Goal: Task Accomplishment & Management: Use online tool/utility

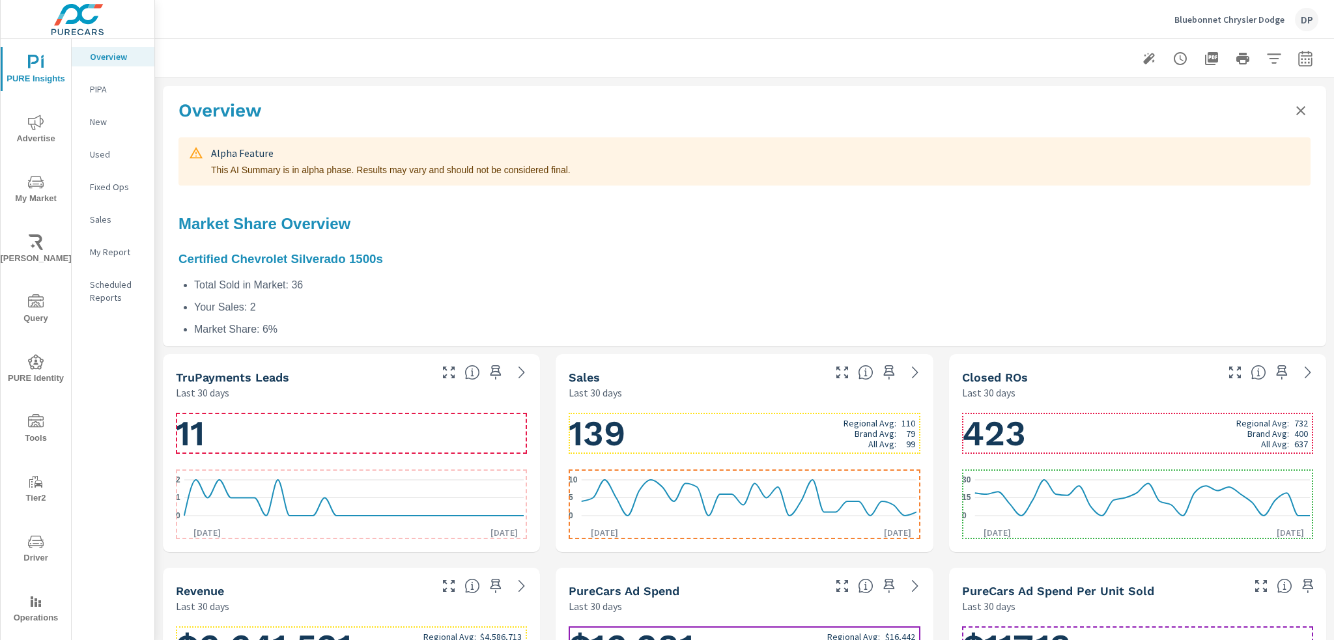
scroll to position [942, 0]
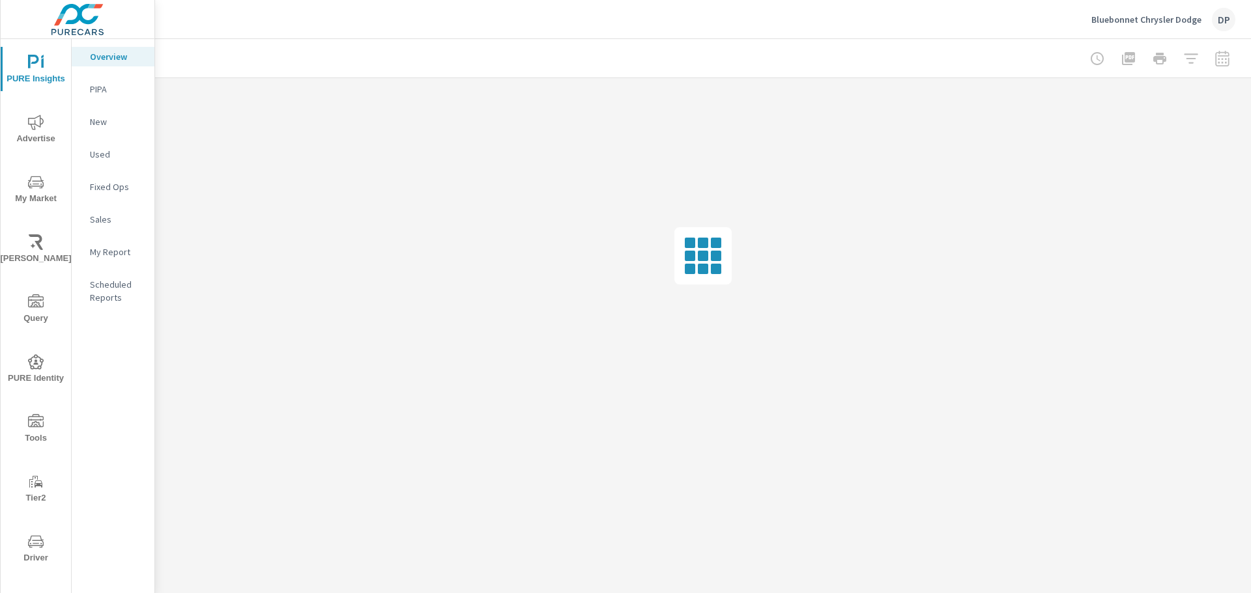
click at [98, 55] on p "Overview" at bounding box center [117, 56] width 54 height 13
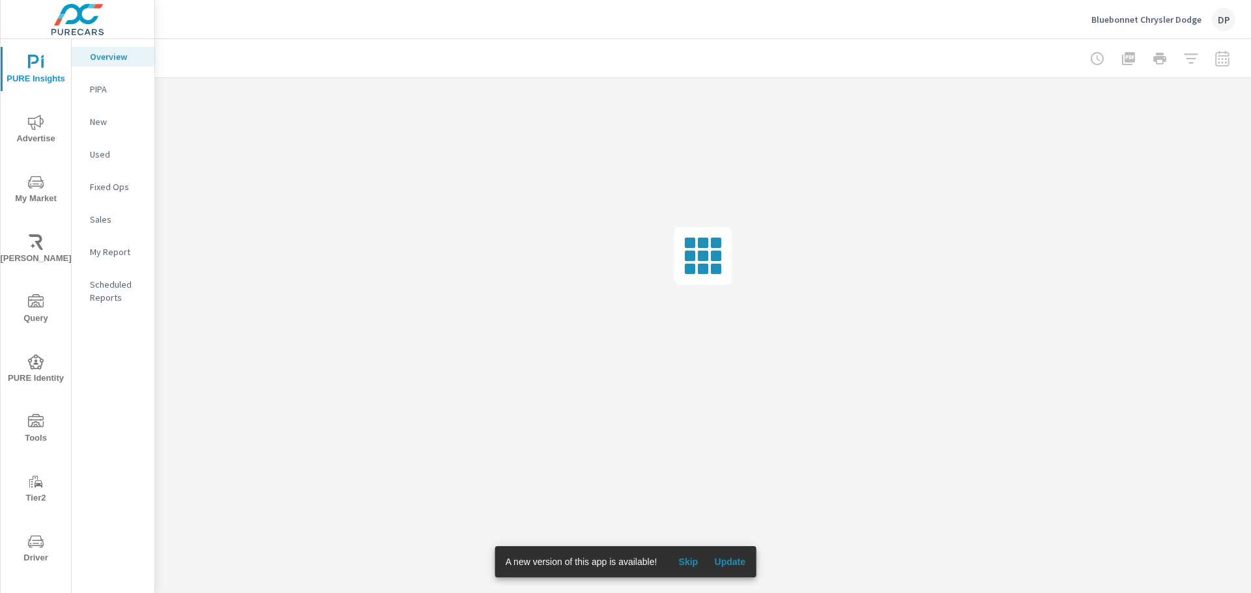
click at [739, 558] on span "Update" at bounding box center [729, 562] width 31 height 12
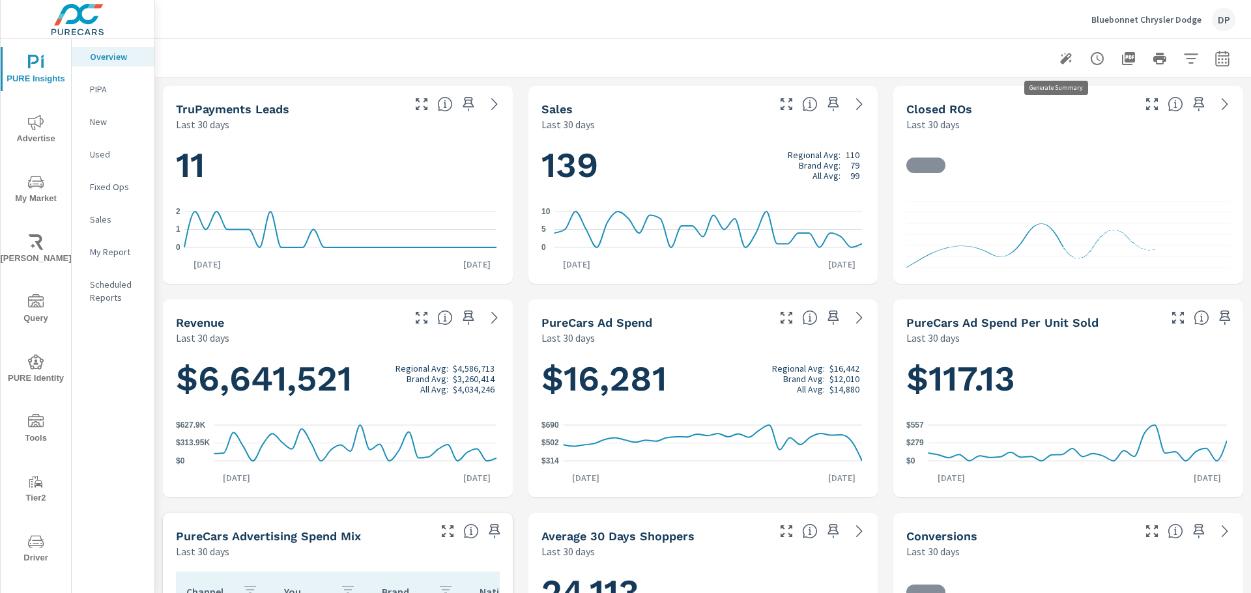
click at [1053, 55] on button "button" at bounding box center [1066, 59] width 26 height 26
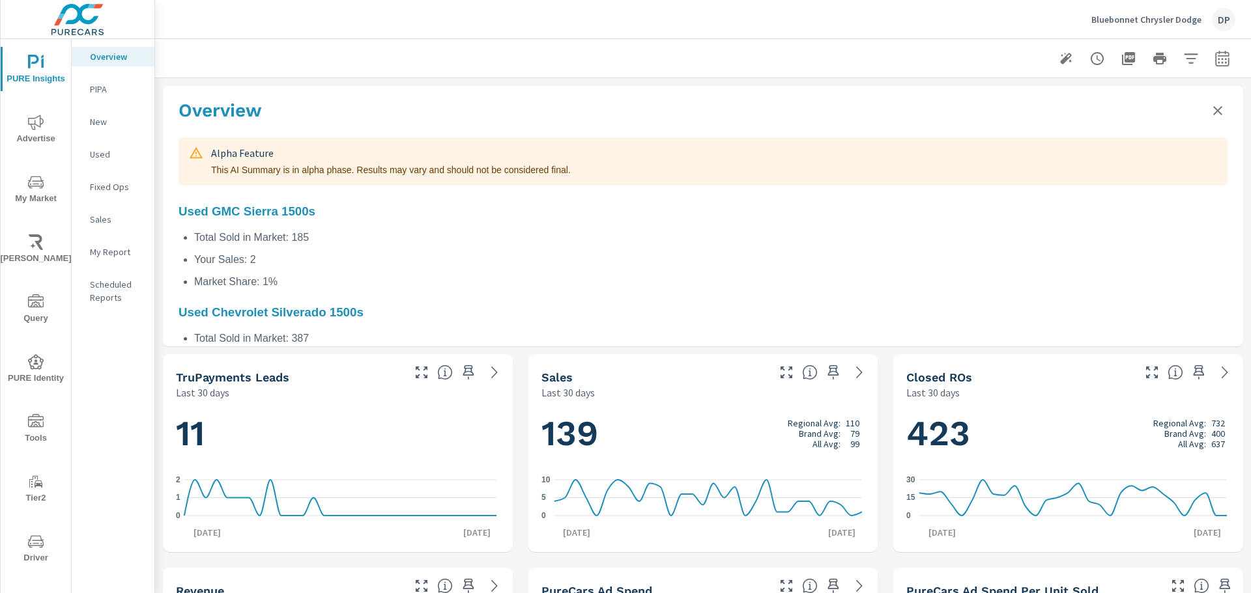
scroll to position [616, 0]
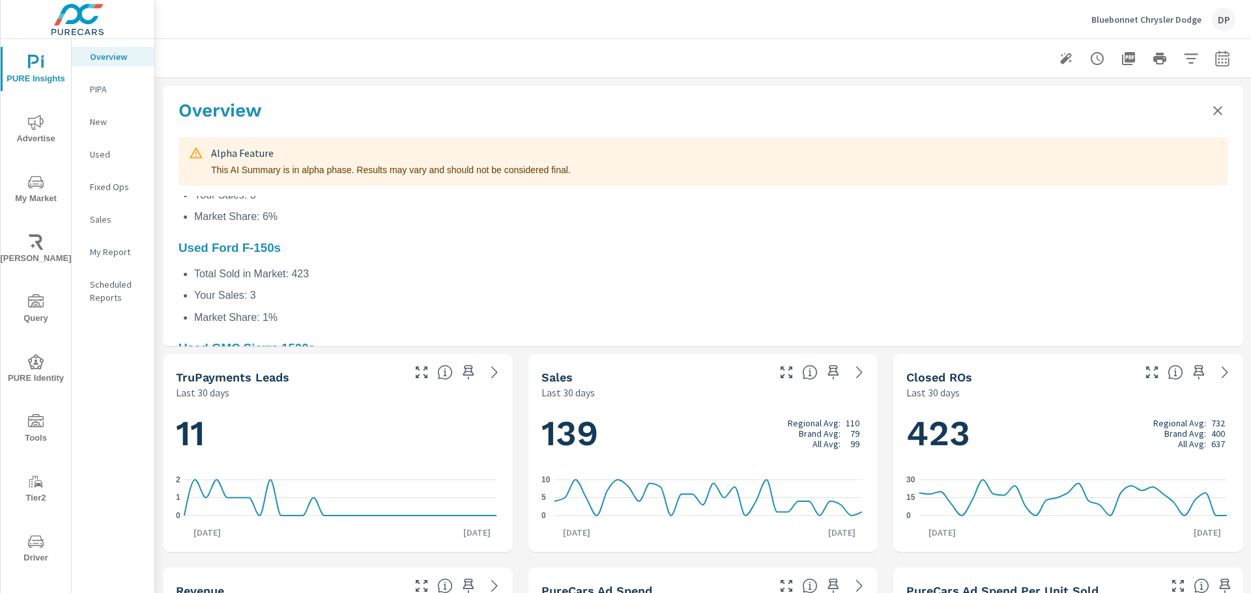
click at [1059, 56] on icon "button" at bounding box center [1066, 59] width 16 height 16
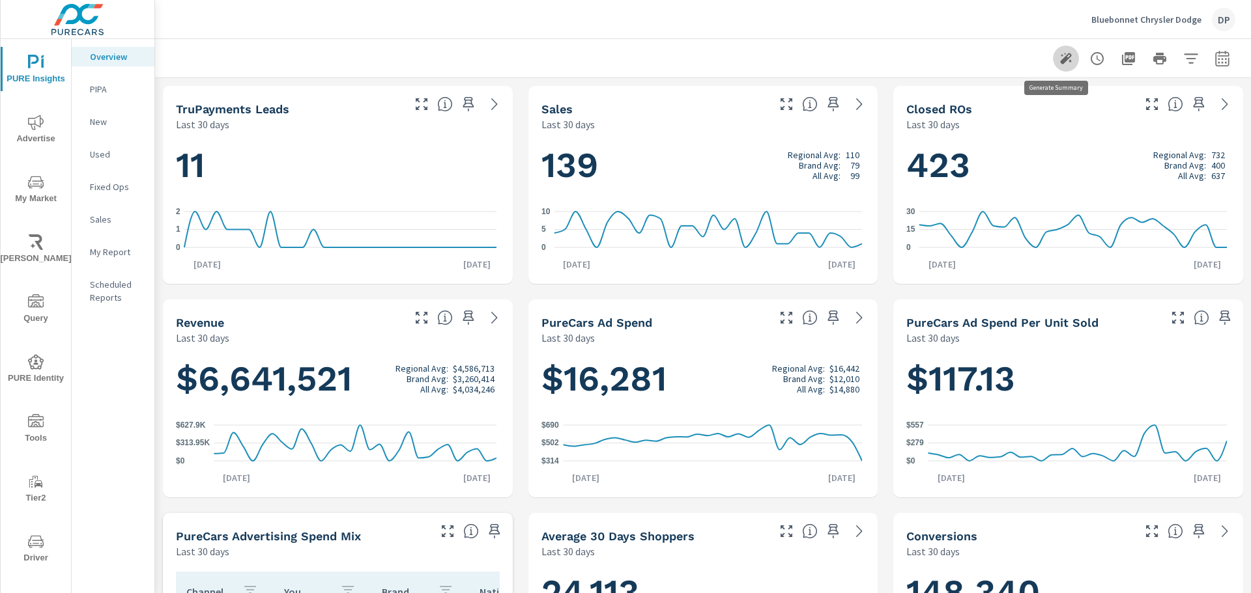
click at [1059, 56] on icon "button" at bounding box center [1066, 59] width 16 height 16
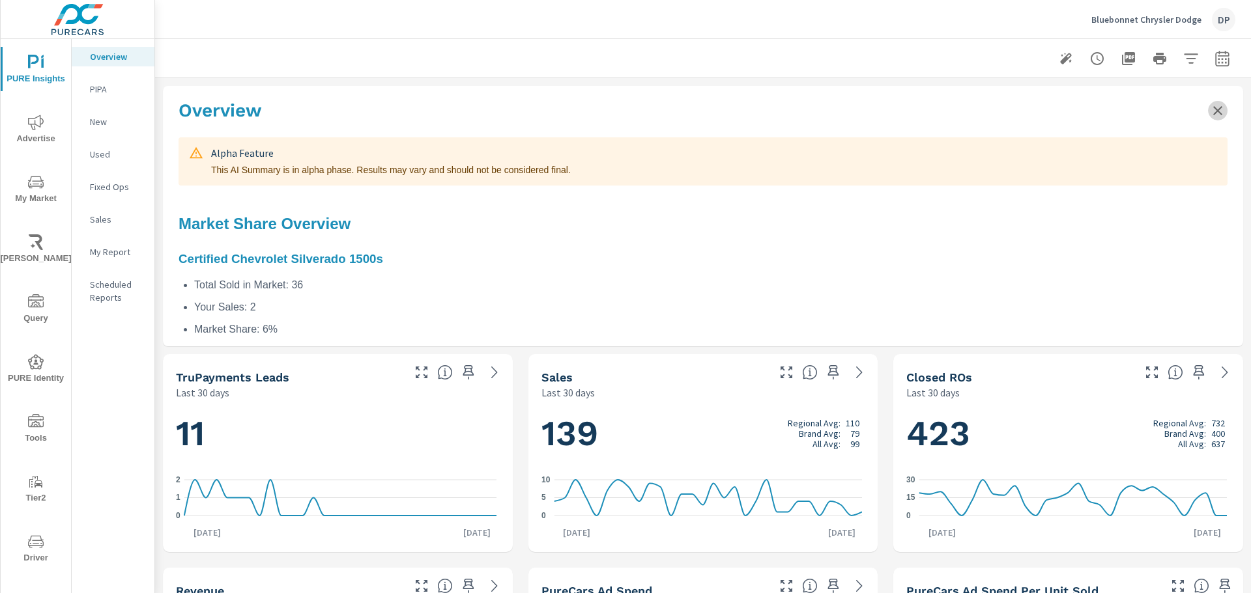
click at [1213, 109] on icon "Close summary" at bounding box center [1217, 110] width 9 height 9
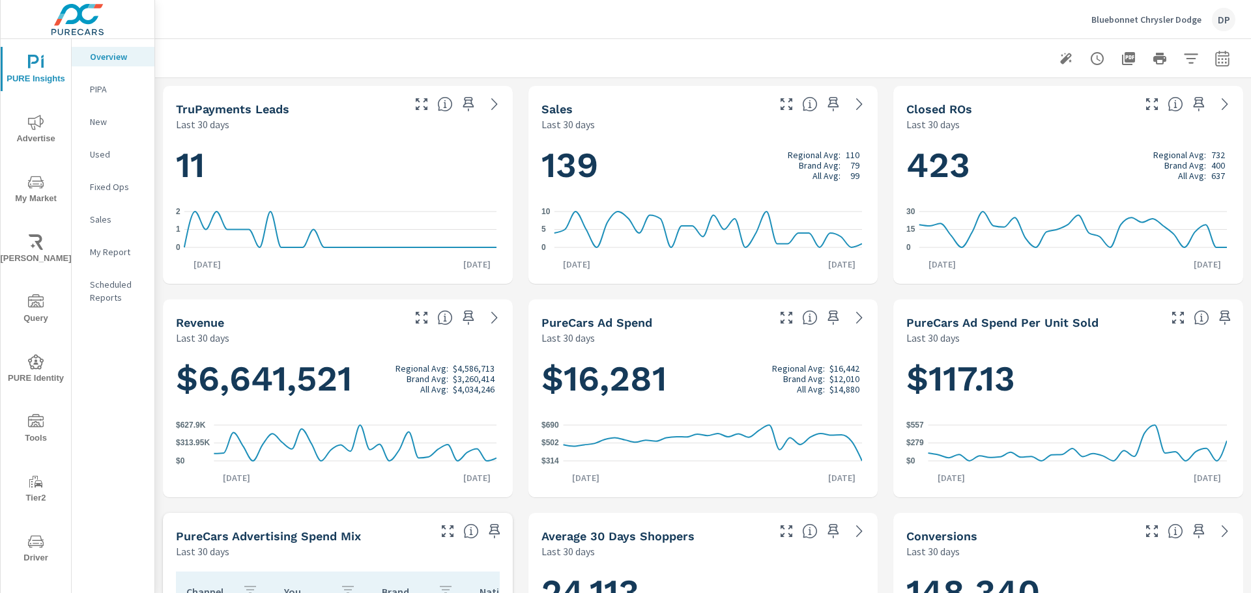
click at [117, 254] on p "My Report" at bounding box center [117, 252] width 54 height 13
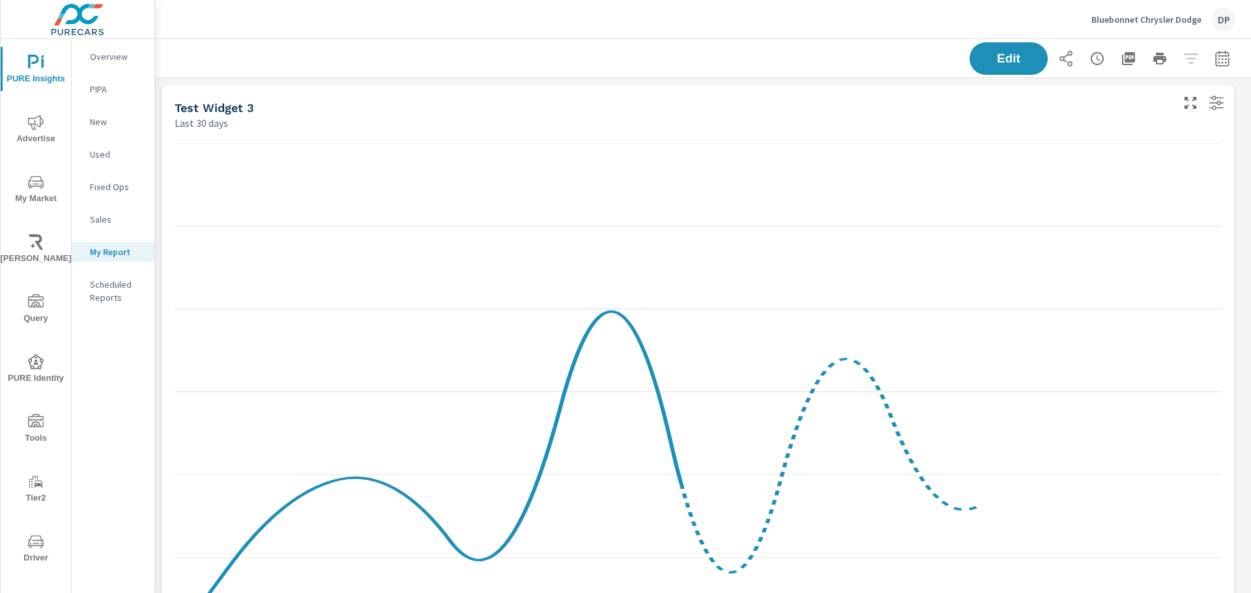
scroll to position [7, 7]
click at [1006, 52] on span "Edit" at bounding box center [1008, 58] width 53 height 12
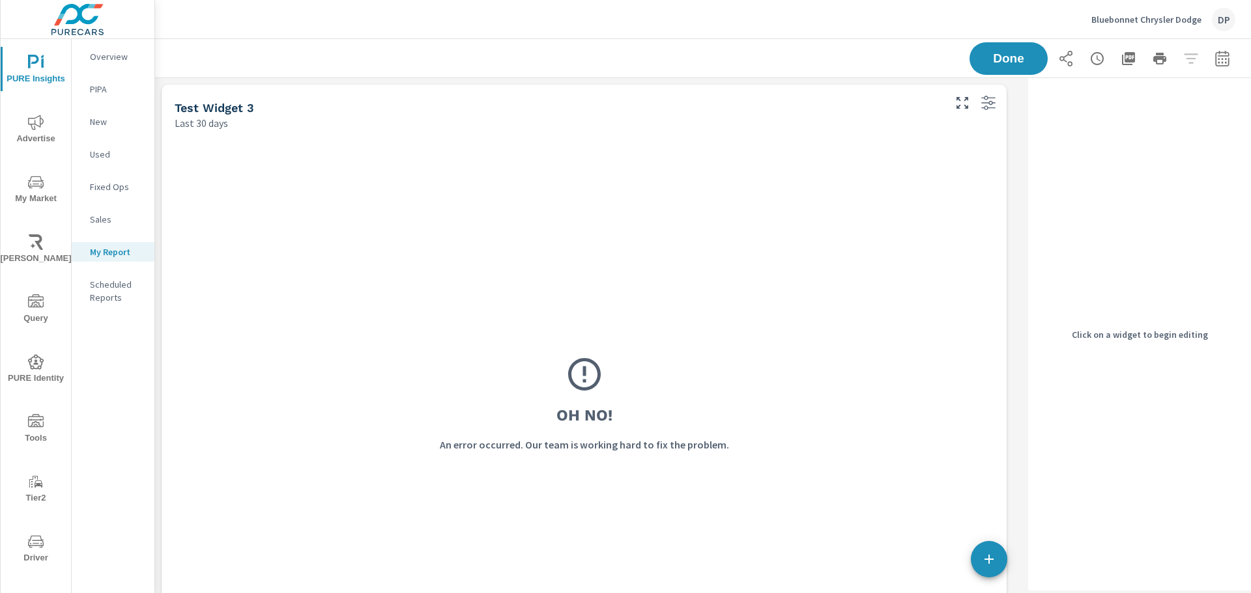
scroll to position [1225, 878]
click at [720, 243] on div "Oh No! An error occurred. Our team is working hard to fix the problem." at bounding box center [584, 403] width 819 height 521
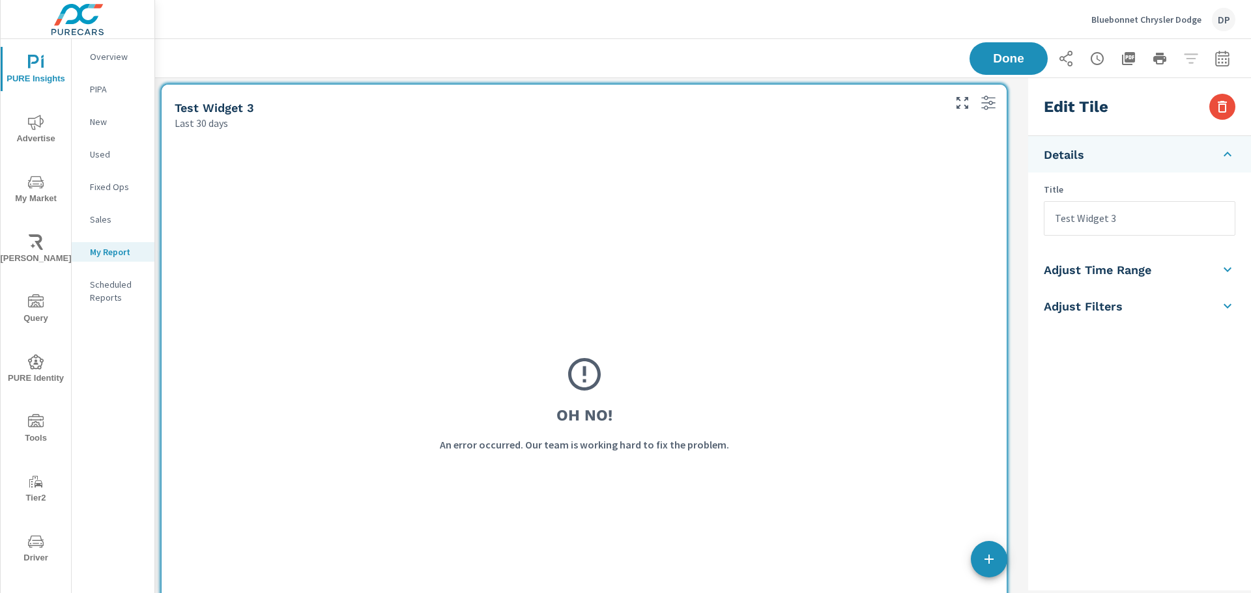
click at [986, 64] on span "Done" at bounding box center [1008, 58] width 53 height 12
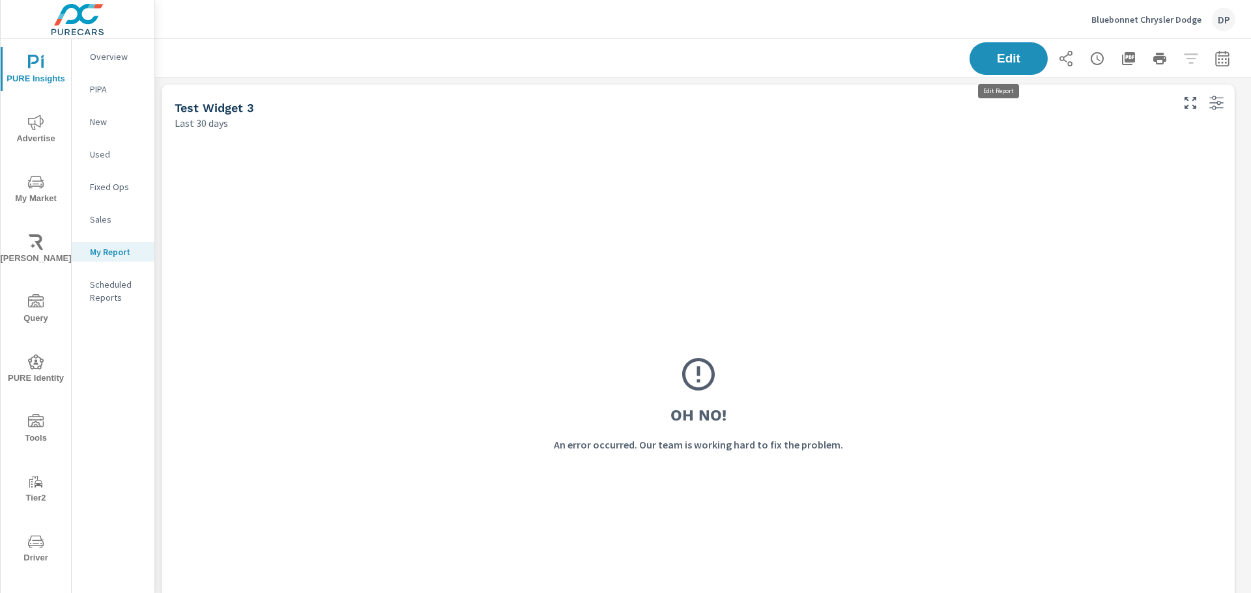
scroll to position [1225, 1106]
click at [1023, 143] on div "Oh No! An error occurred. Our team is working hard to fix the problem." at bounding box center [698, 403] width 1062 height 537
click at [1017, 61] on span "Edit" at bounding box center [1008, 58] width 53 height 12
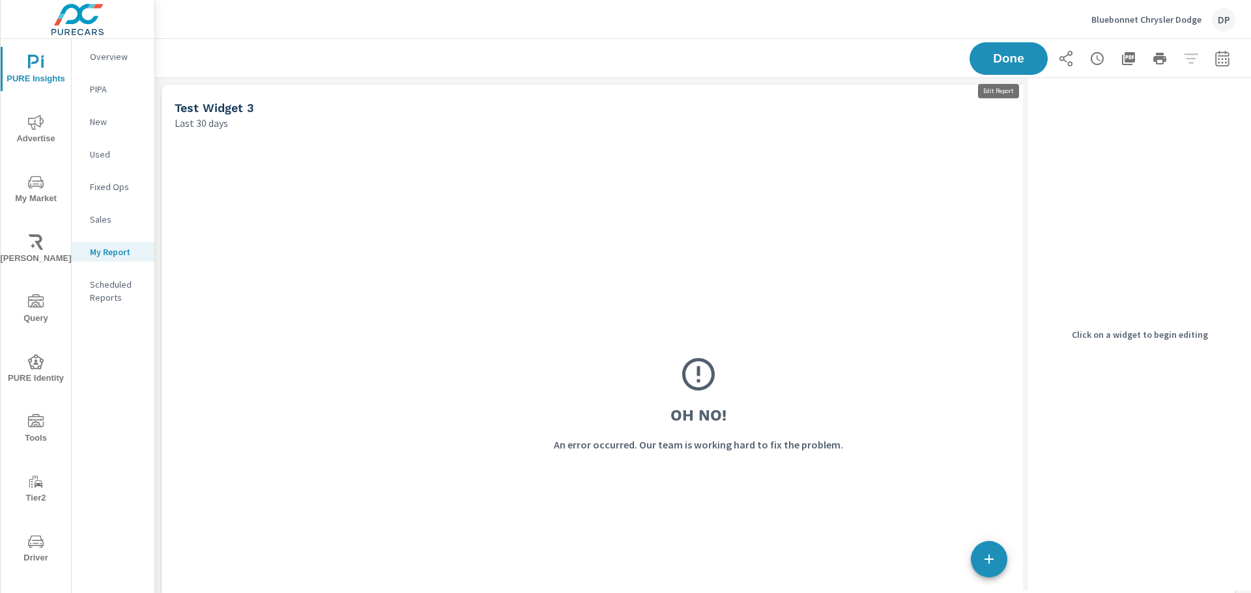
scroll to position [1225, 878]
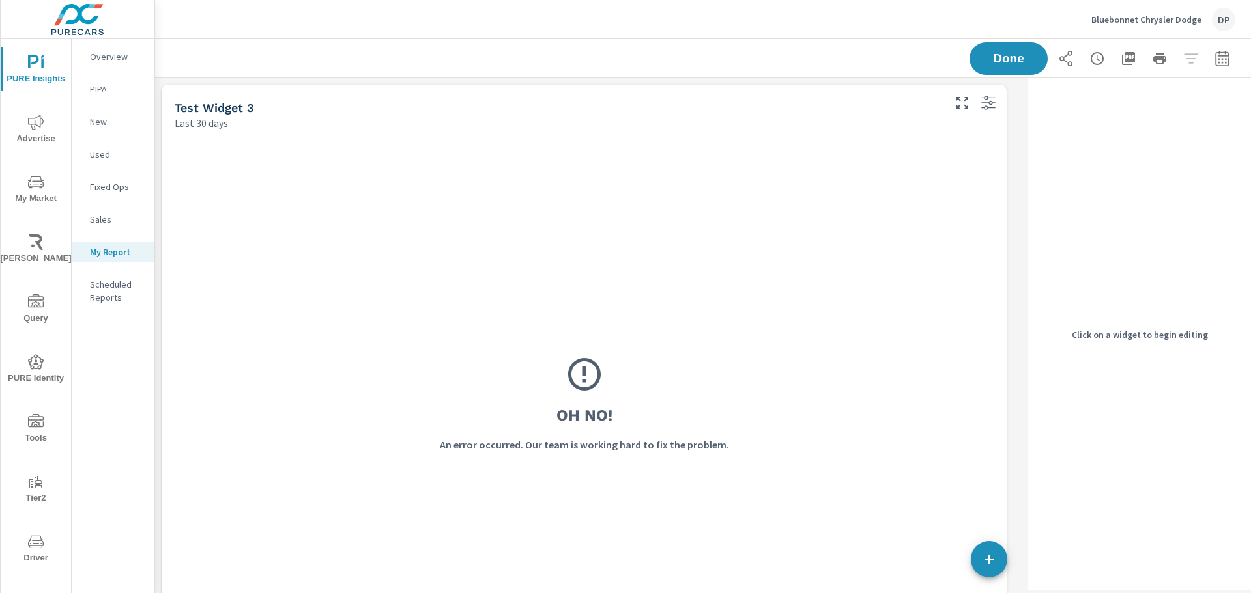
click at [875, 214] on div "Oh No! An error occurred. Our team is working hard to fix the problem." at bounding box center [584, 403] width 819 height 521
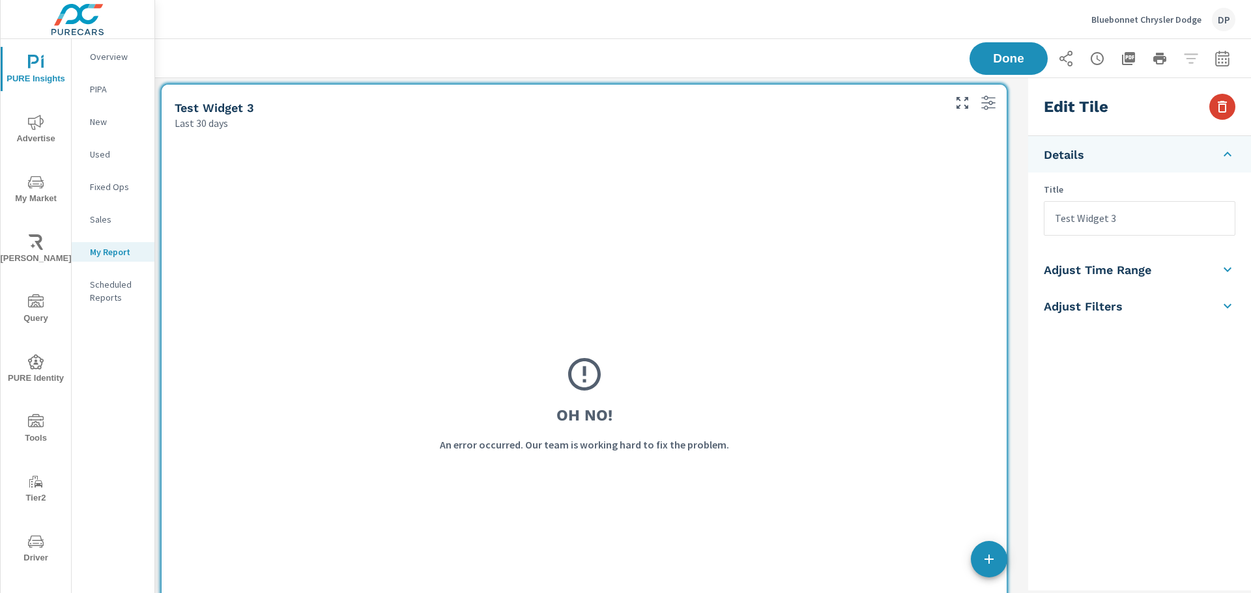
click at [1225, 107] on icon "button" at bounding box center [1221, 107] width 9 height 12
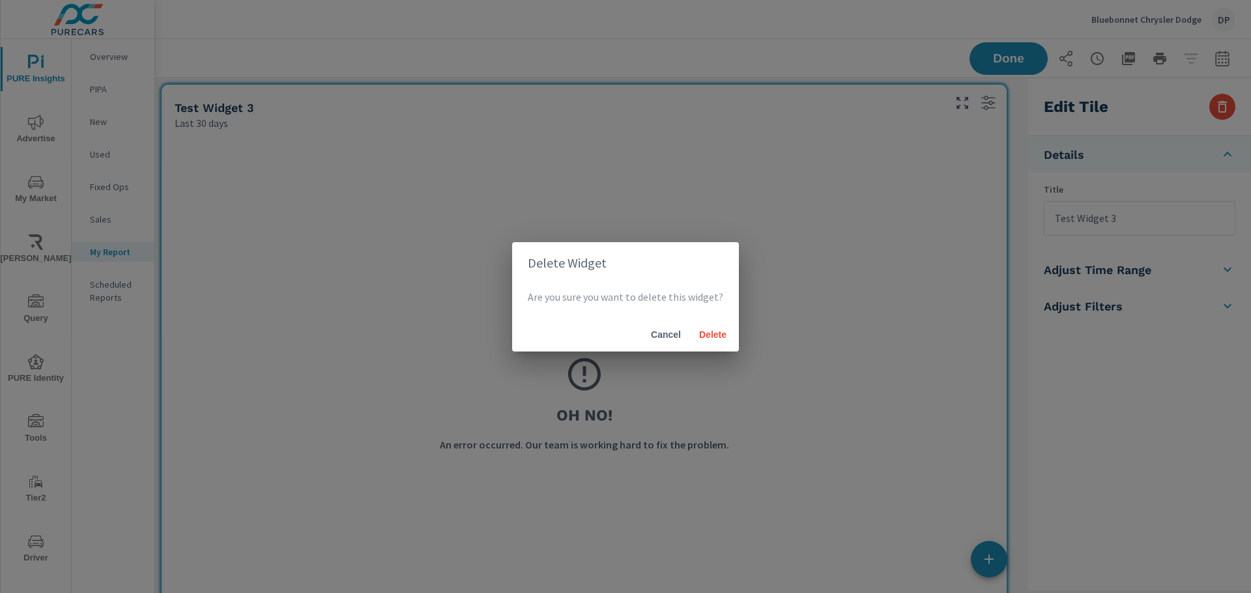
click at [735, 341] on div "Cancel Delete" at bounding box center [625, 335] width 227 height 34
click at [723, 335] on span "Delete" at bounding box center [712, 335] width 31 height 12
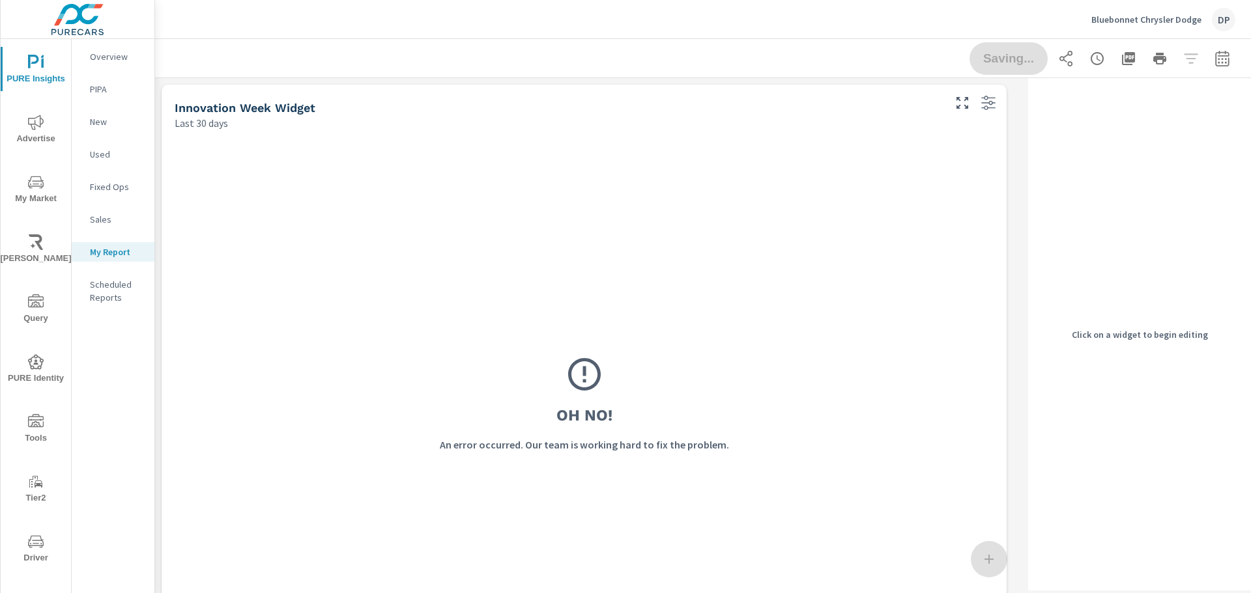
scroll to position [626, 878]
click at [518, 261] on div "Oh No! An error occurred. Our team is working hard to fix the problem." at bounding box center [584, 403] width 819 height 521
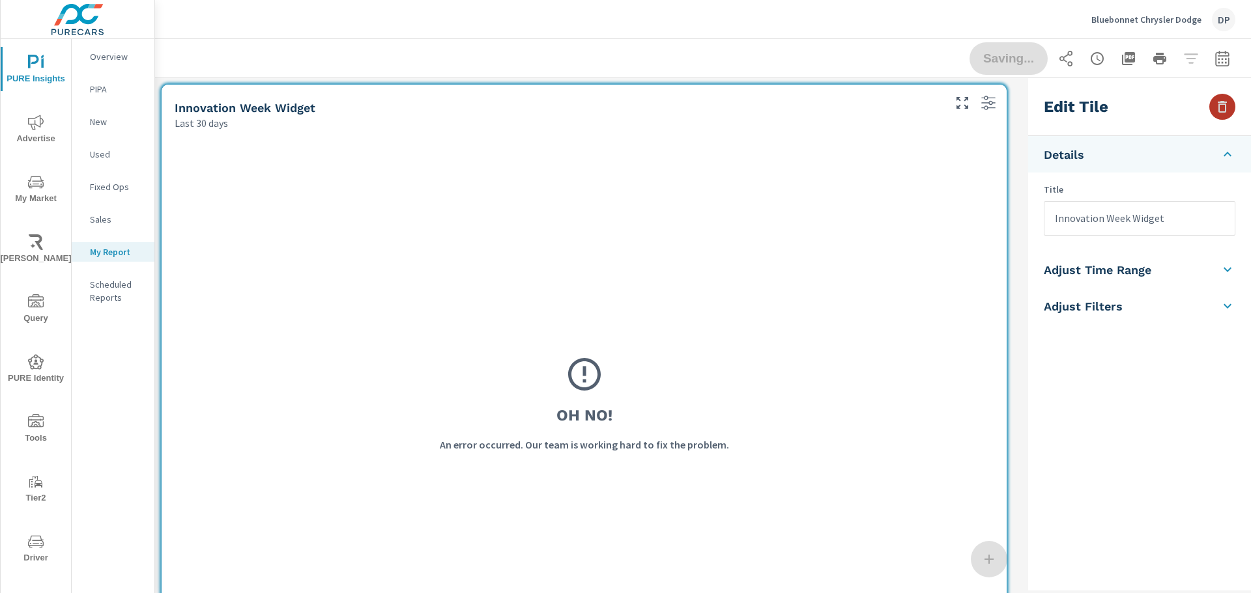
click at [1226, 111] on icon "button" at bounding box center [1222, 107] width 16 height 16
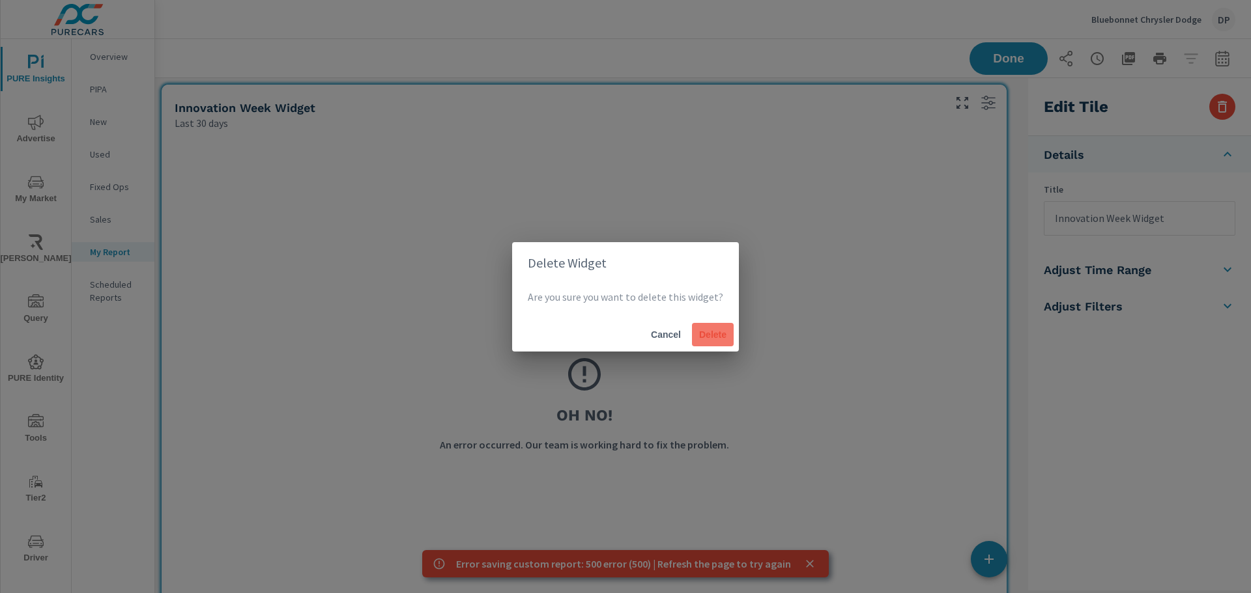
click at [718, 338] on span "Delete" at bounding box center [712, 335] width 31 height 12
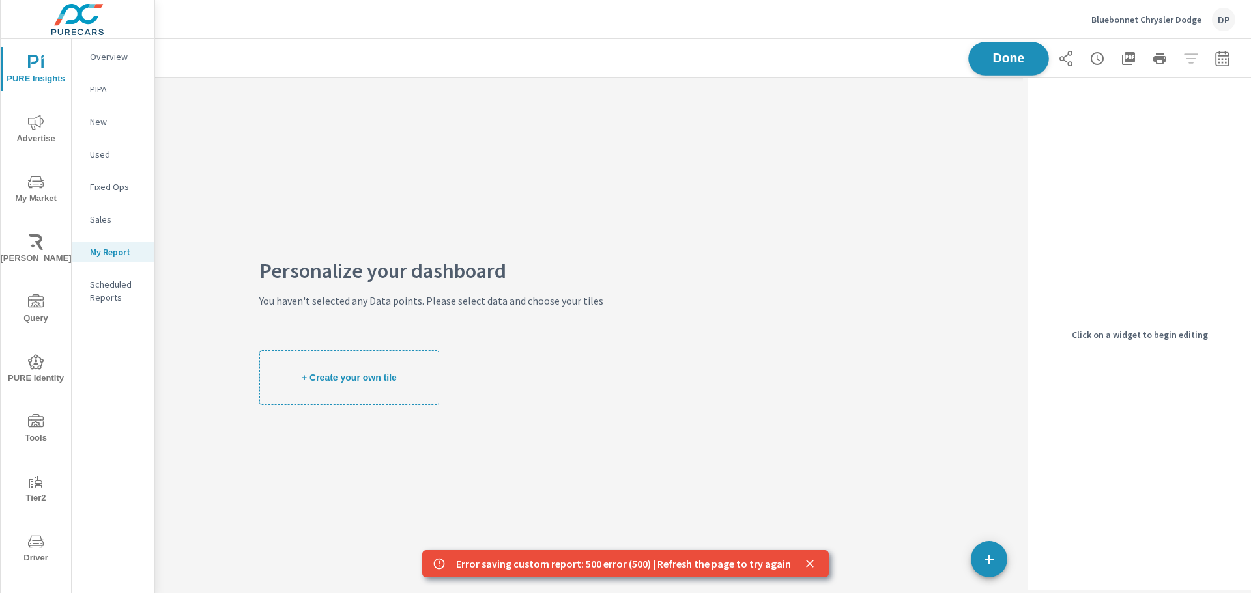
click at [1001, 57] on span "Done" at bounding box center [1008, 58] width 53 height 12
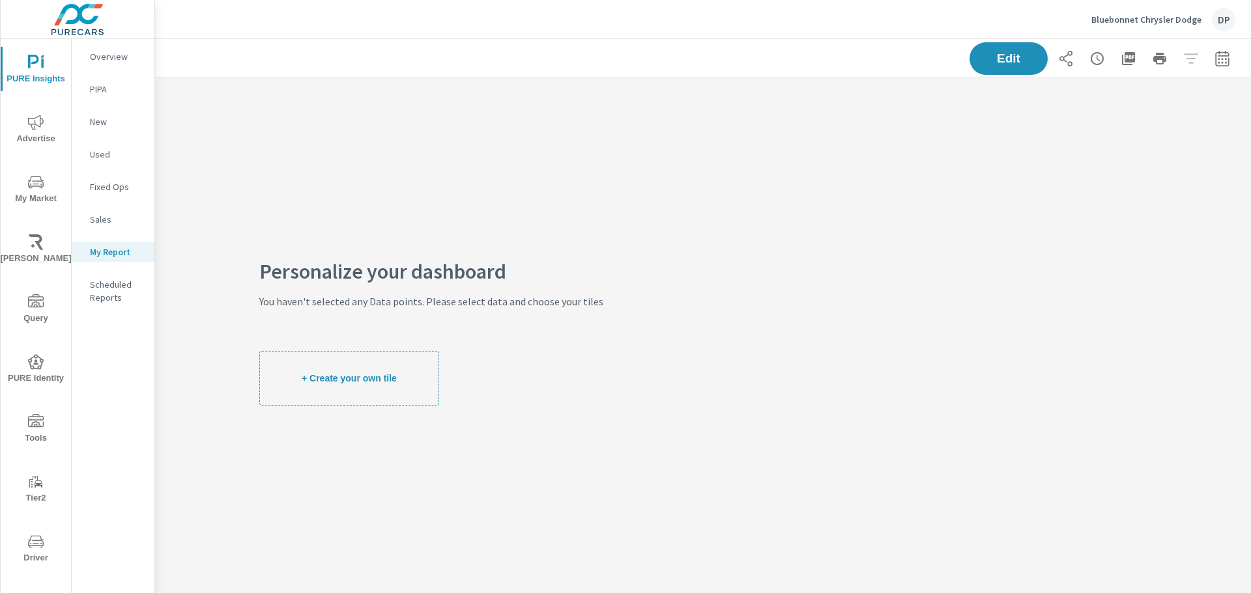
scroll to position [76, 0]
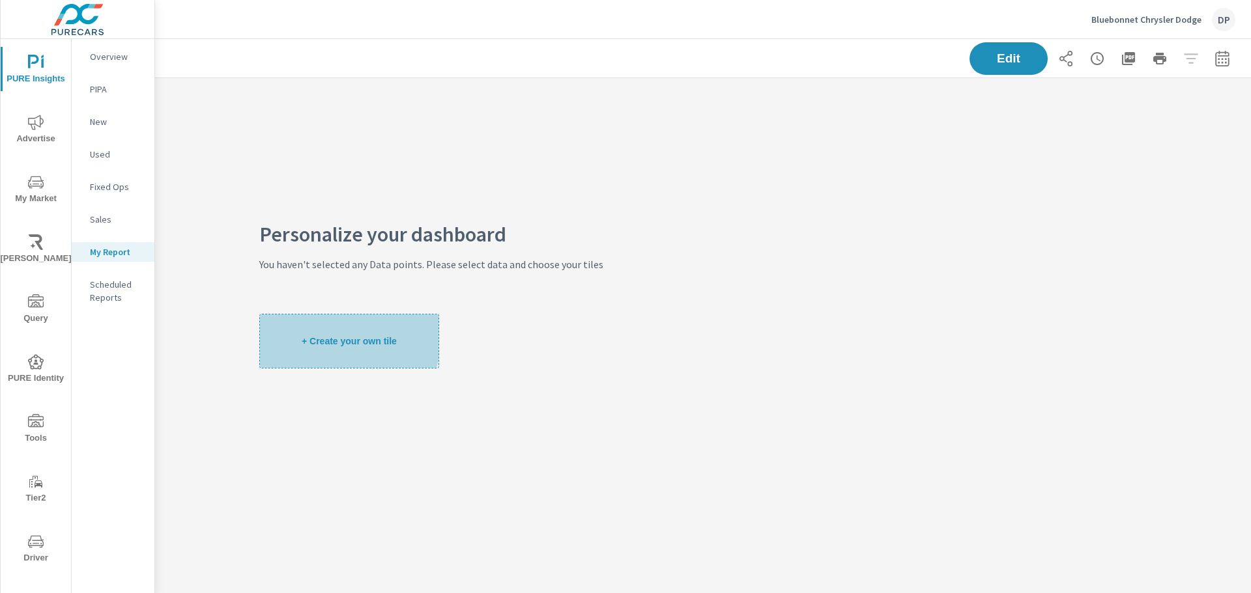
click at [324, 335] on span "+ Create your own tile" at bounding box center [349, 341] width 95 height 12
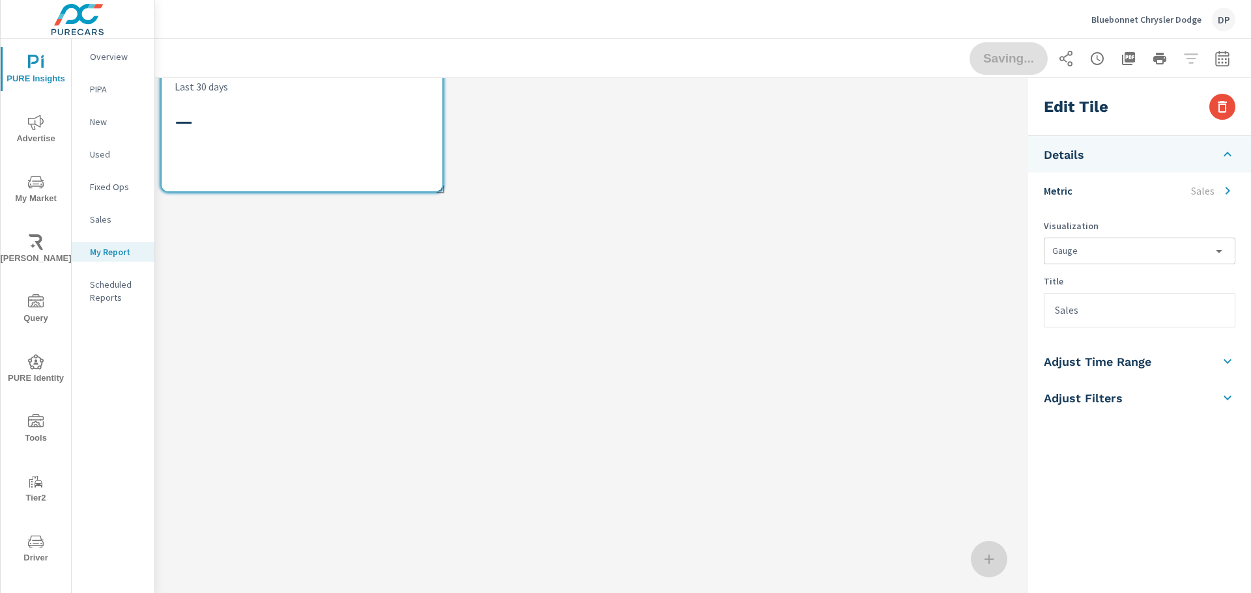
scroll to position [0, 0]
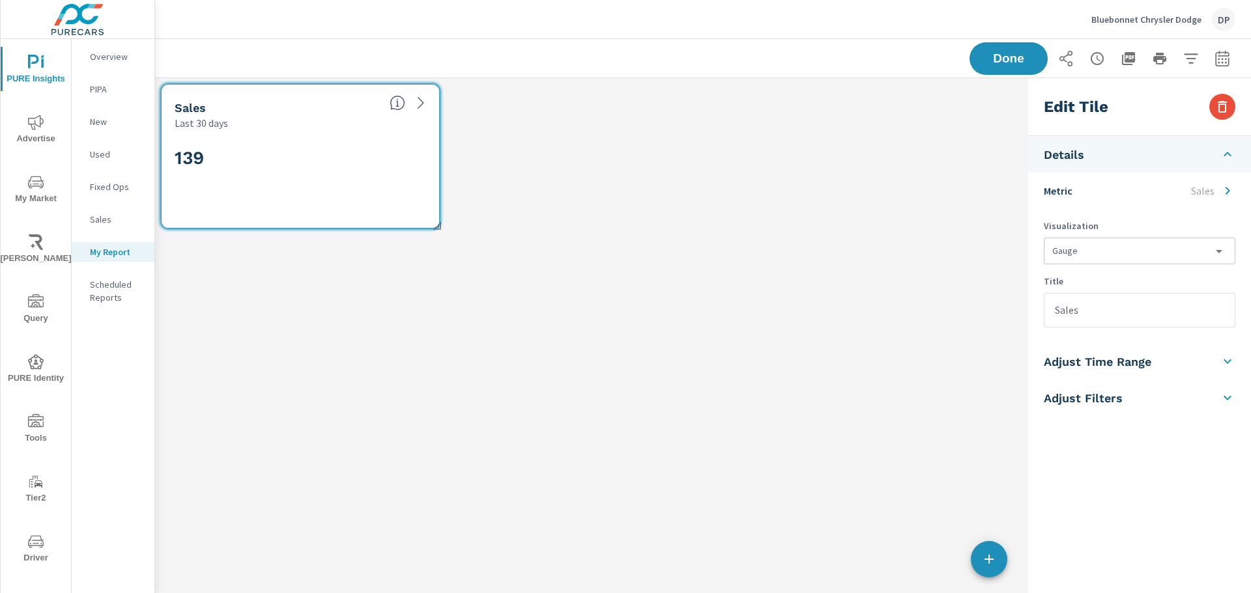
click at [1106, 369] on li "Adjust Time Range" at bounding box center [1139, 361] width 223 height 36
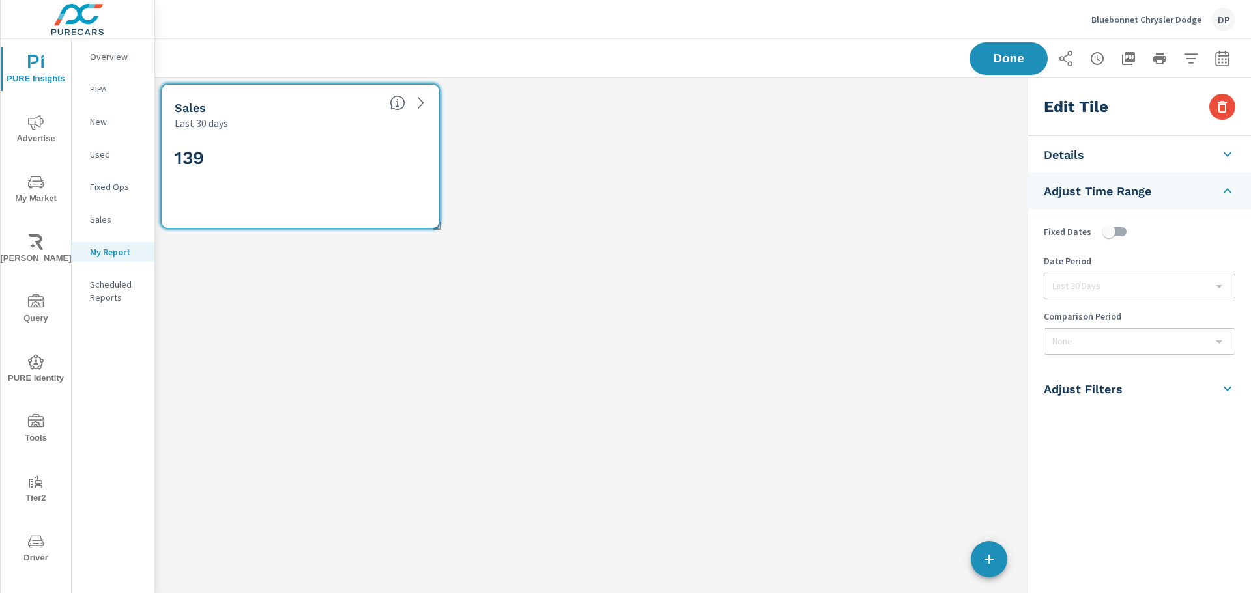
click at [1114, 283] on div "Last 30 Days" at bounding box center [1139, 286] width 190 height 25
click at [1144, 380] on li "Adjust Filters" at bounding box center [1139, 389] width 223 height 36
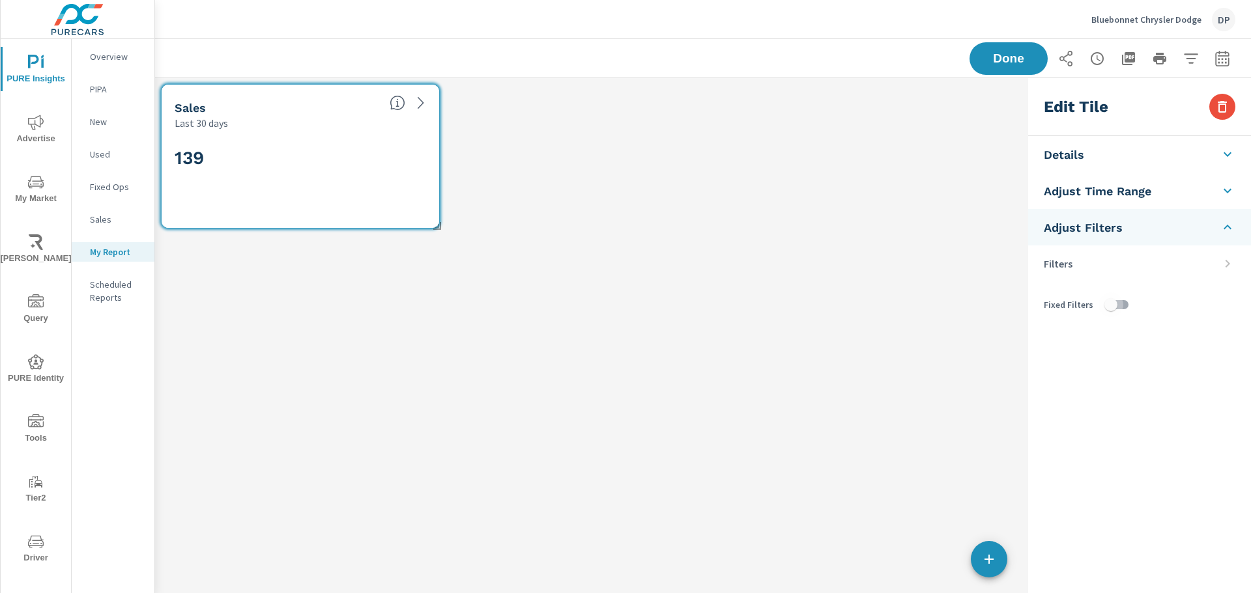
click at [1117, 309] on input "checkbox" at bounding box center [1110, 304] width 74 height 25
checkbox input "true"
click at [1004, 55] on span "Done" at bounding box center [1008, 58] width 53 height 12
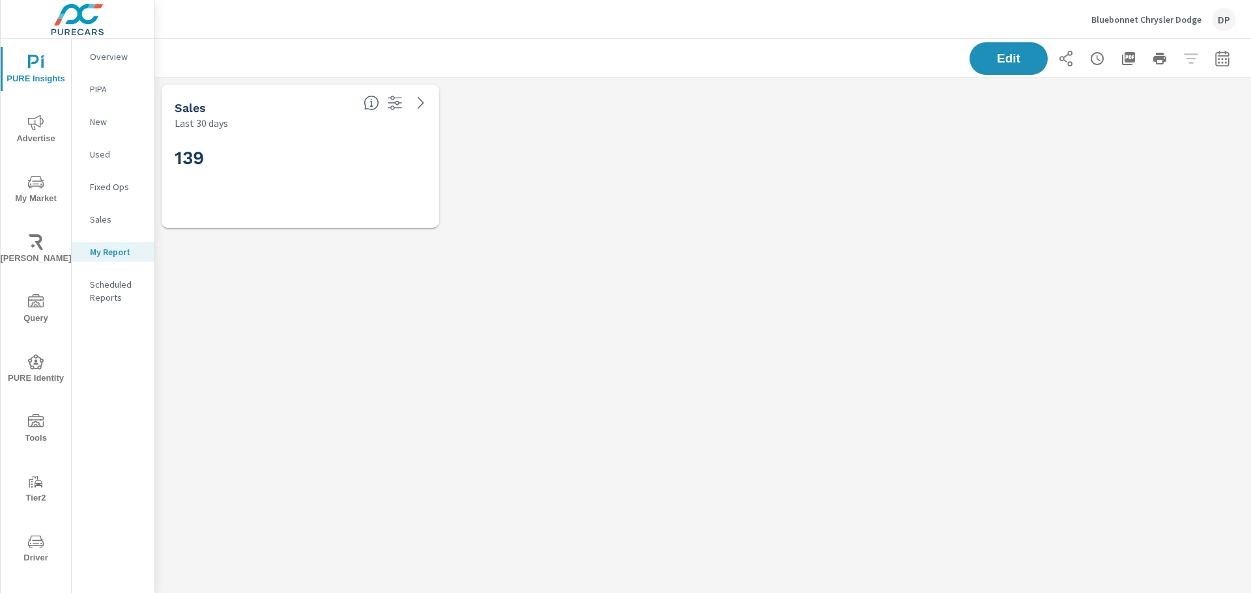
scroll to position [177, 1106]
click at [1002, 55] on span "Edit" at bounding box center [1008, 58] width 53 height 12
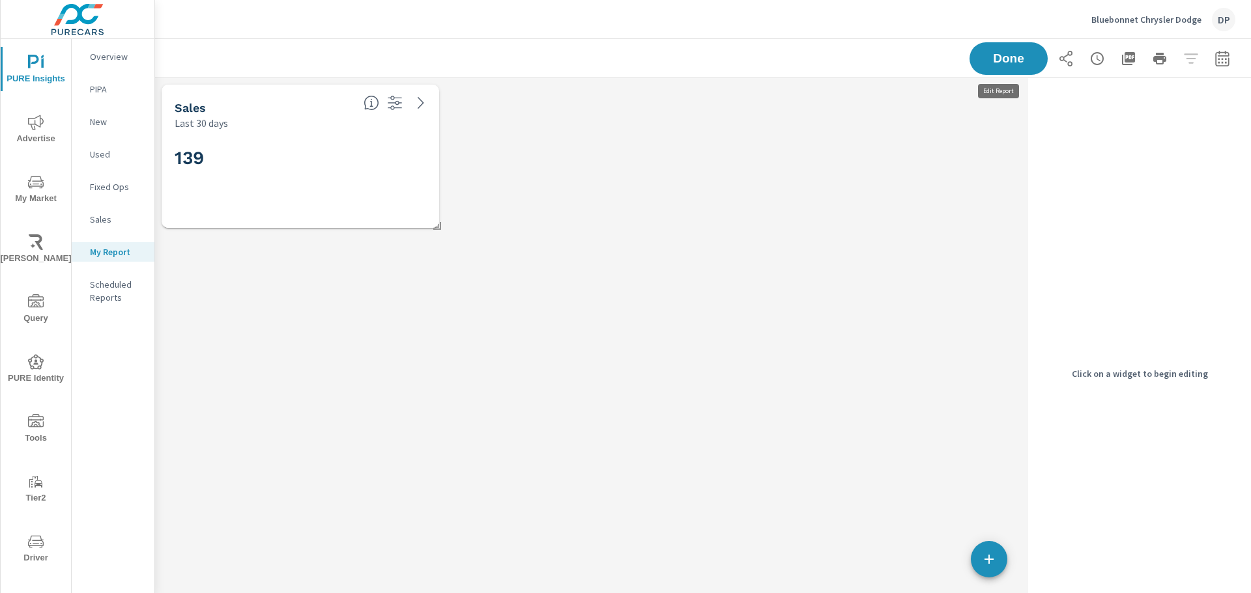
scroll to position [177, 878]
click at [996, 561] on icon "button" at bounding box center [989, 560] width 16 height 16
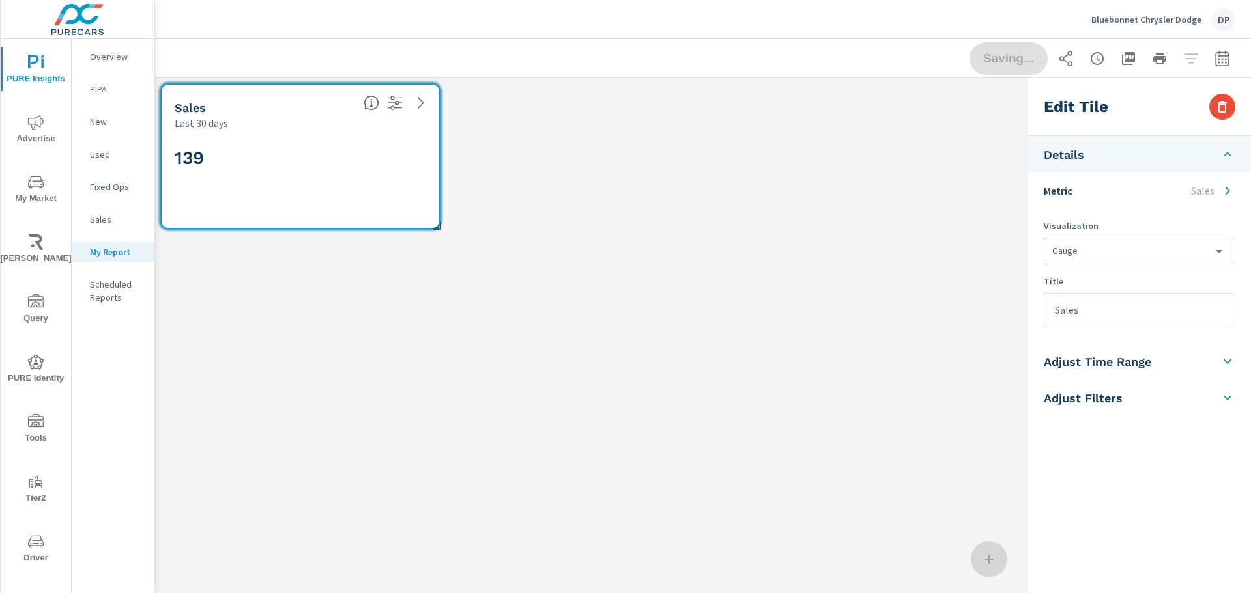
click at [1093, 103] on h3 "Edit Tile" at bounding box center [1075, 107] width 64 height 22
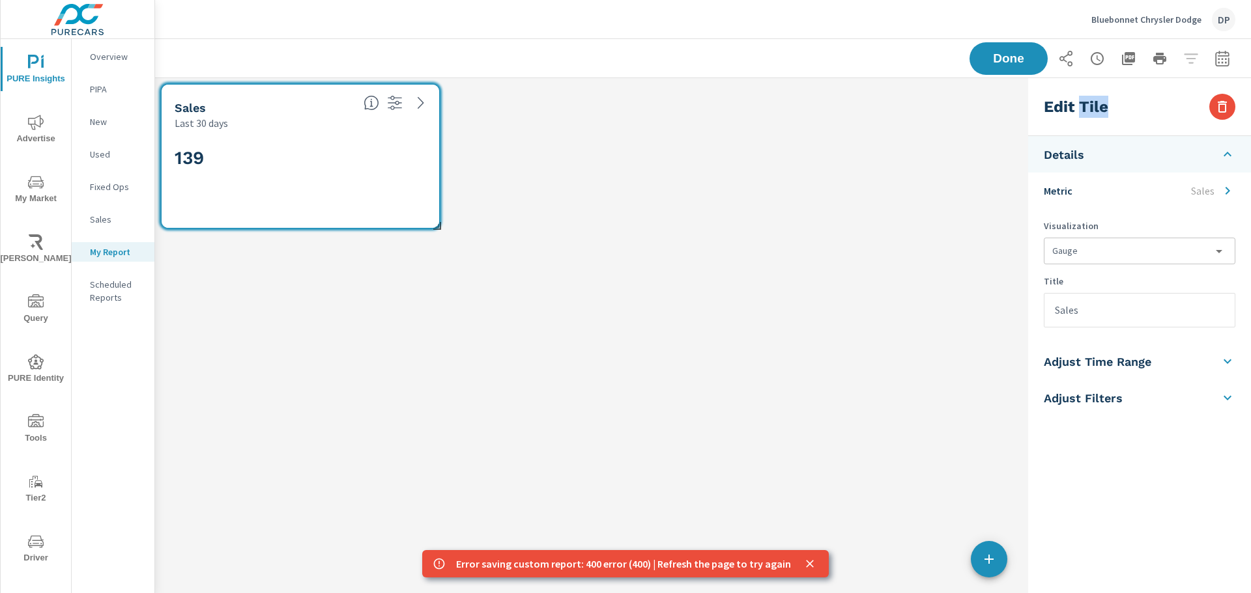
click at [1093, 103] on h3 "Edit Tile" at bounding box center [1075, 107] width 64 height 22
click at [1148, 122] on div "Edit Tile" at bounding box center [1139, 107] width 223 height 58
click at [1078, 111] on h3 "Edit Tile" at bounding box center [1075, 107] width 64 height 22
drag, startPoint x: 1065, startPoint y: 109, endPoint x: 1130, endPoint y: 109, distance: 65.1
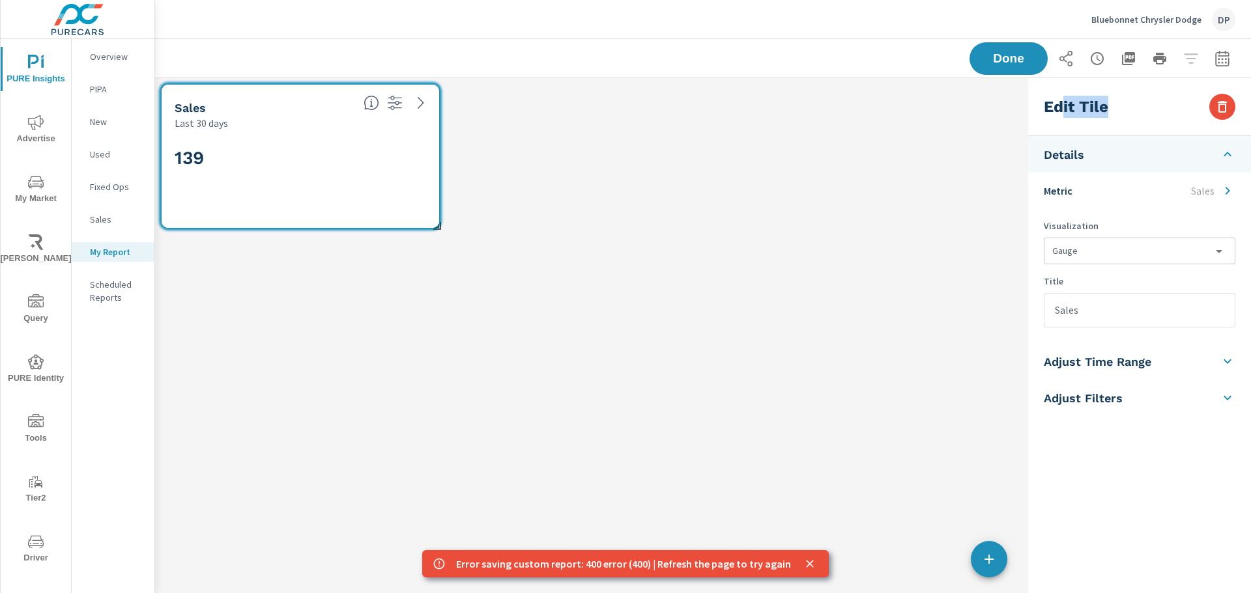
click at [1130, 109] on div "Edit Tile" at bounding box center [1139, 107] width 223 height 58
click at [1111, 297] on input "Sales" at bounding box center [1139, 310] width 190 height 33
type input "Salesse"
click at [989, 555] on div at bounding box center [989, 559] width 36 height 36
click at [1016, 70] on button "Done" at bounding box center [1008, 59] width 81 height 34
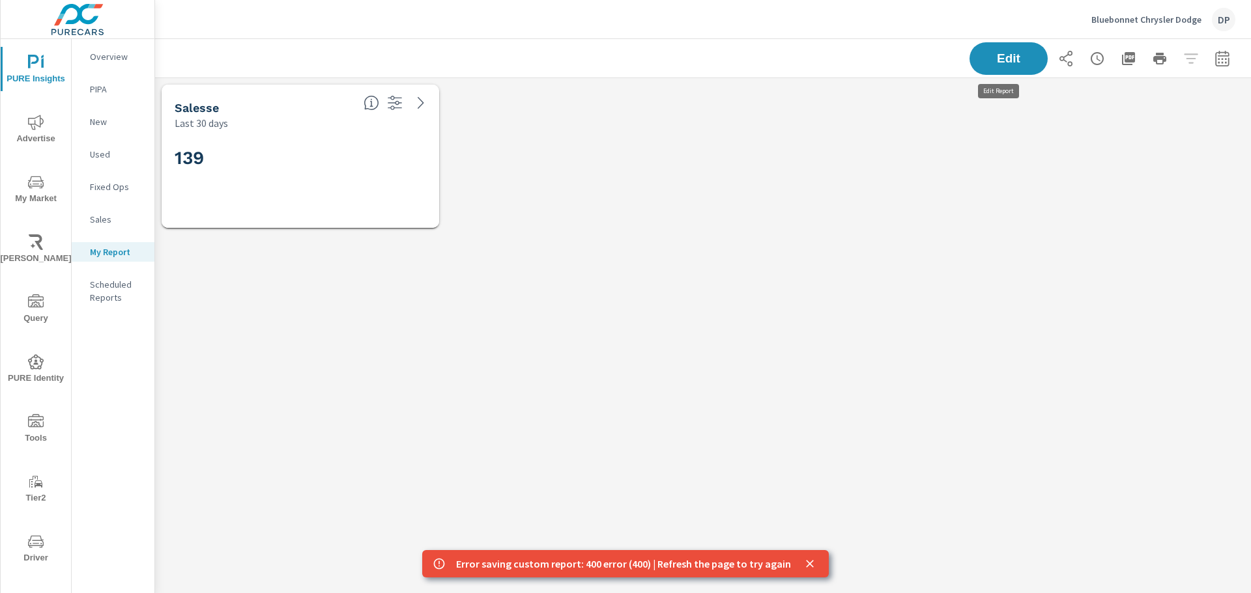
scroll to position [177, 1106]
click at [803, 559] on icon "close" at bounding box center [809, 564] width 13 height 13
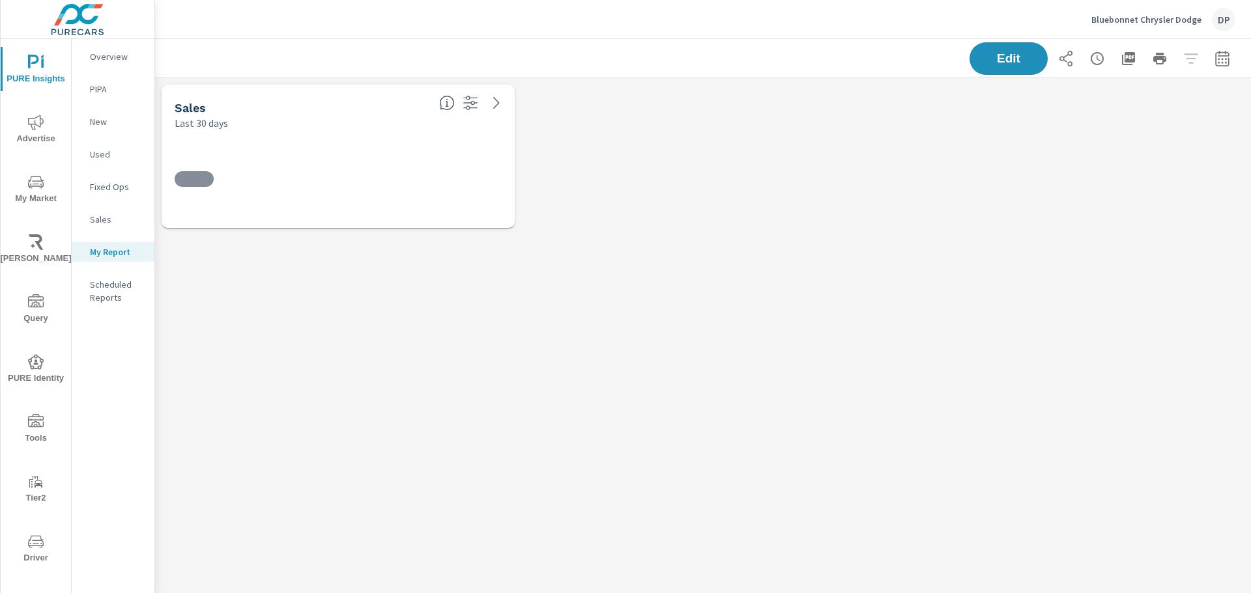
scroll to position [177, 1106]
click at [1209, 57] on button "button" at bounding box center [1222, 59] width 26 height 26
select select "Last 30 days"
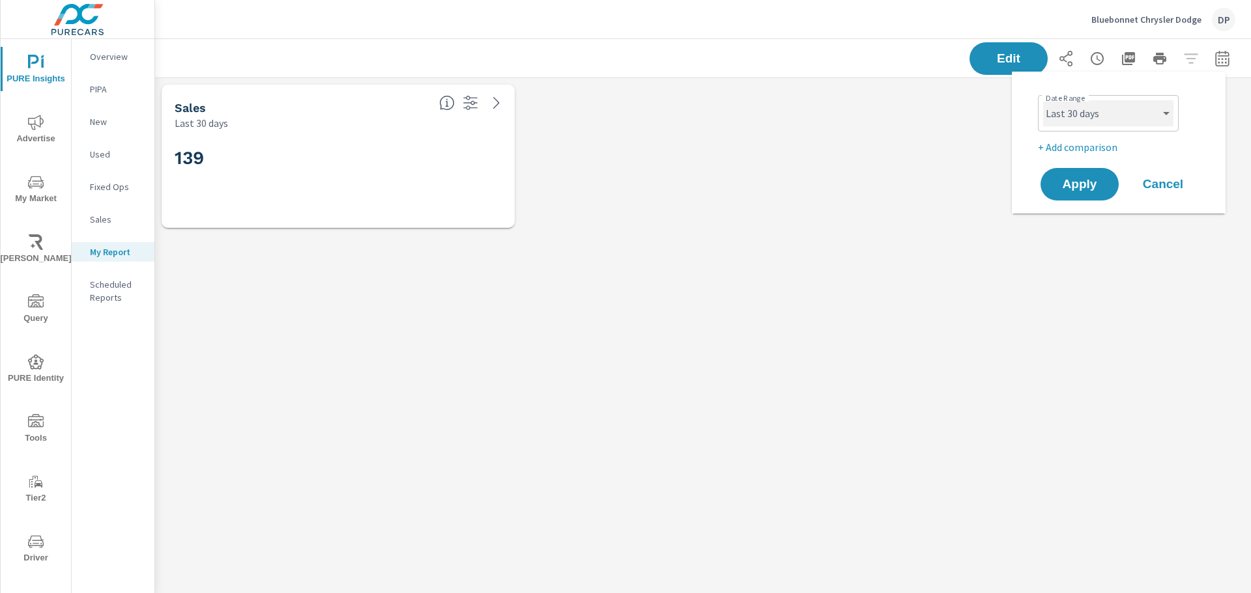
click at [1161, 111] on select "Custom Yesterday Last week Last 7 days Last 14 days Last 30 days Last 45 days L…" at bounding box center [1108, 113] width 130 height 26
click at [925, 141] on div "Sales Last 30 days 139" at bounding box center [703, 156] width 1096 height 156
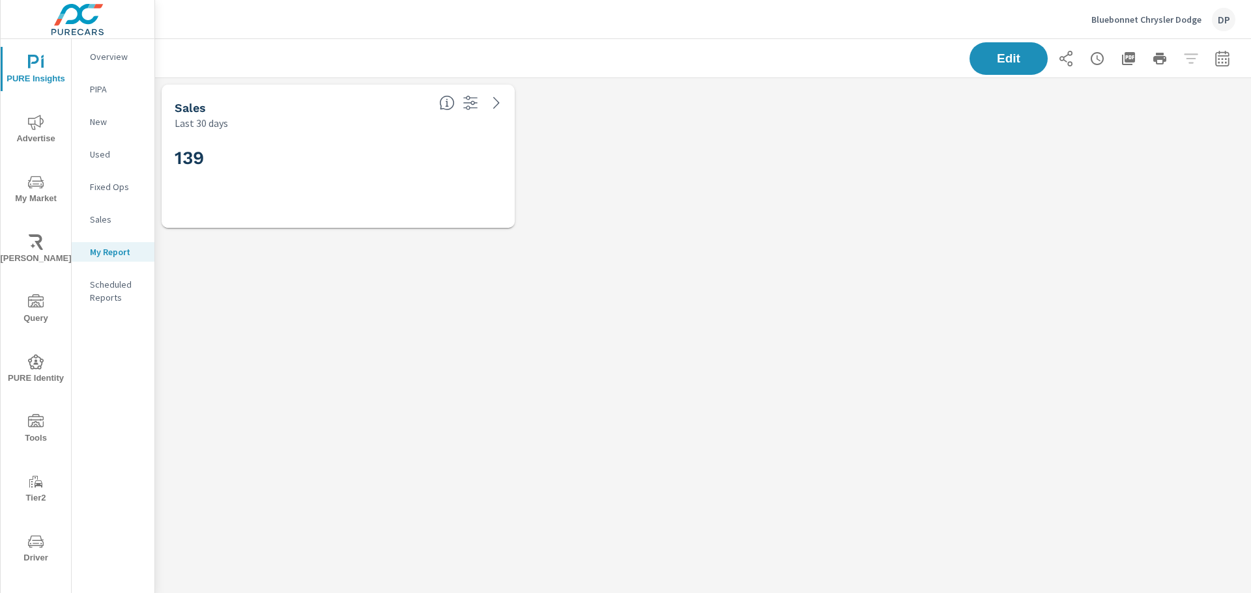
click at [967, 90] on div "Sales Last 30 days 139" at bounding box center [703, 156] width 1096 height 156
click at [979, 66] on button "Edit" at bounding box center [1008, 59] width 81 height 34
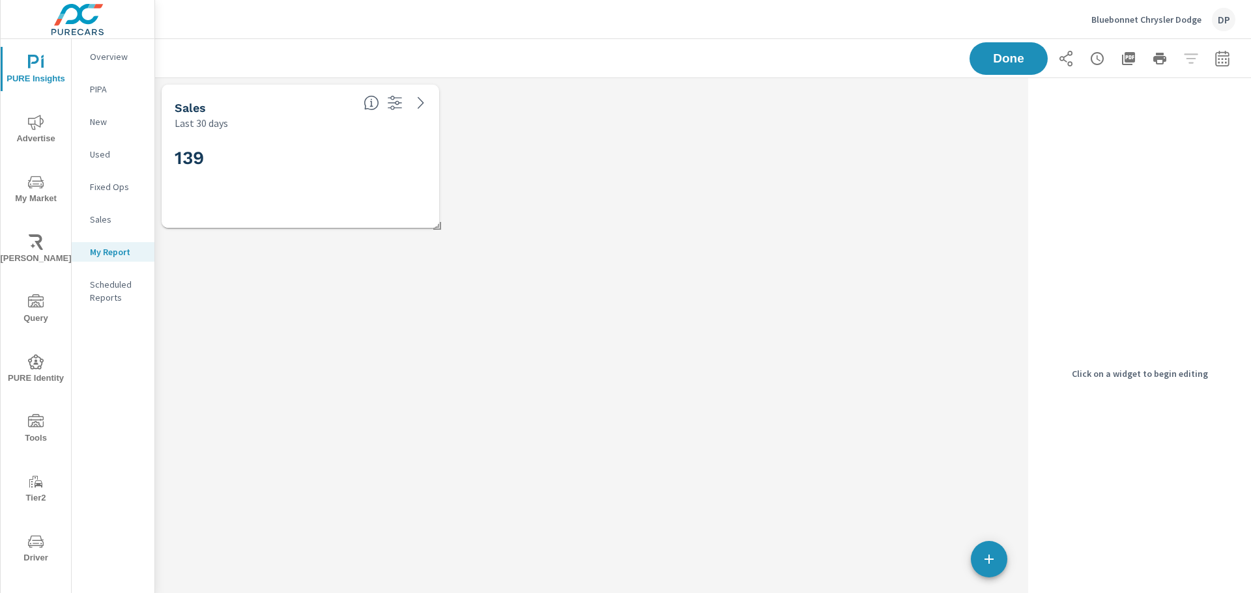
scroll to position [177, 878]
click at [987, 556] on icon "button" at bounding box center [989, 560] width 16 height 16
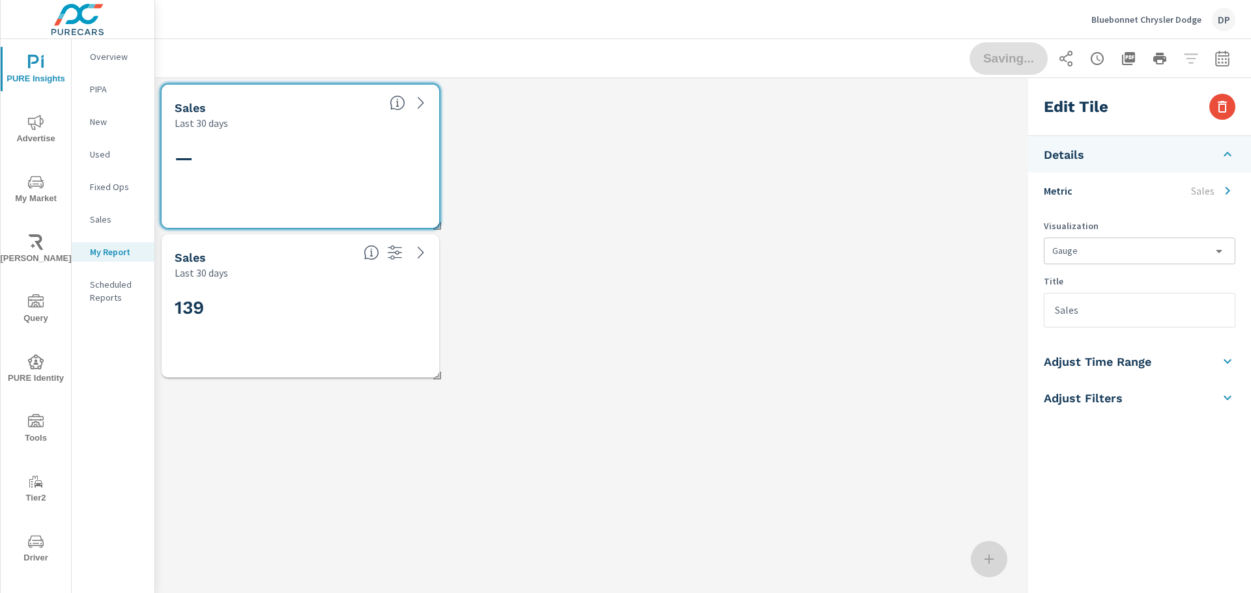
scroll to position [326, 878]
click at [1170, 190] on li "Metric Sales" at bounding box center [1139, 191] width 223 height 36
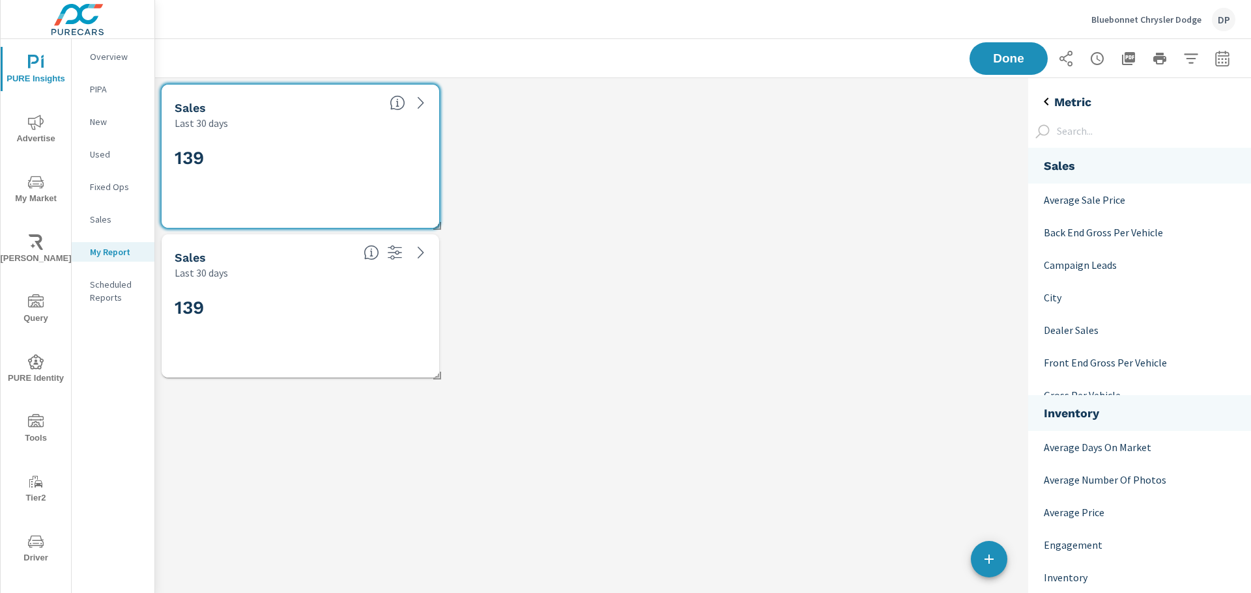
scroll to position [1193, 233]
click at [1129, 294] on p "City" at bounding box center [1136, 298] width 187 height 16
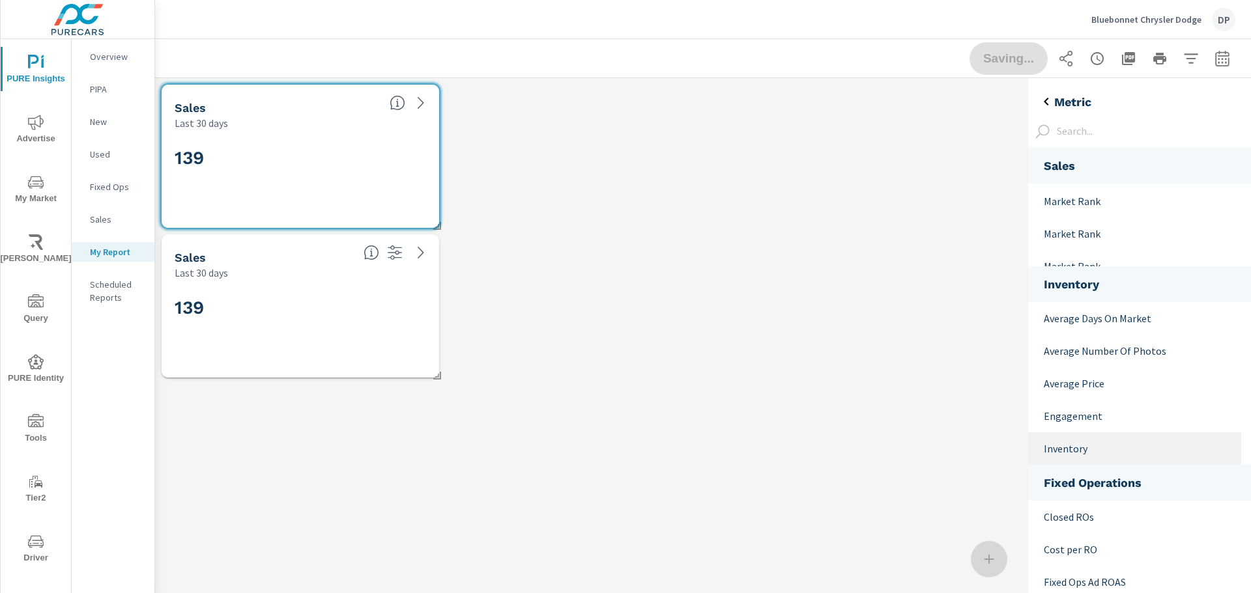
scroll to position [130, 0]
click at [1111, 401] on div "Engagement" at bounding box center [1134, 415] width 213 height 33
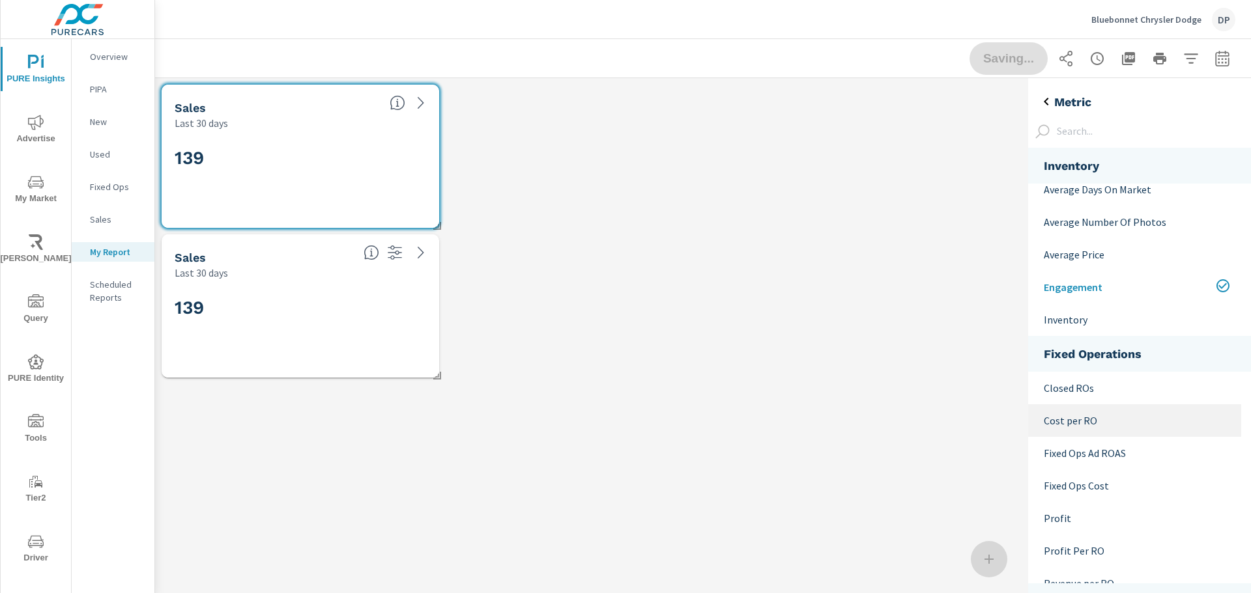
scroll to position [261, 0]
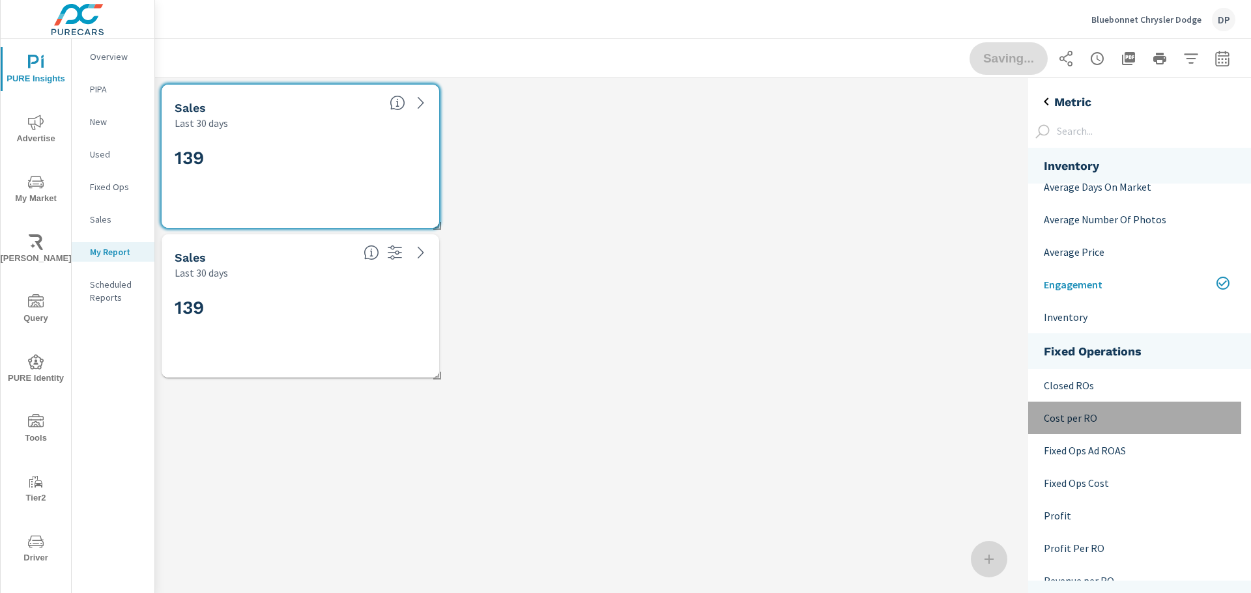
click at [1135, 418] on p "Cost per RO" at bounding box center [1136, 418] width 187 height 16
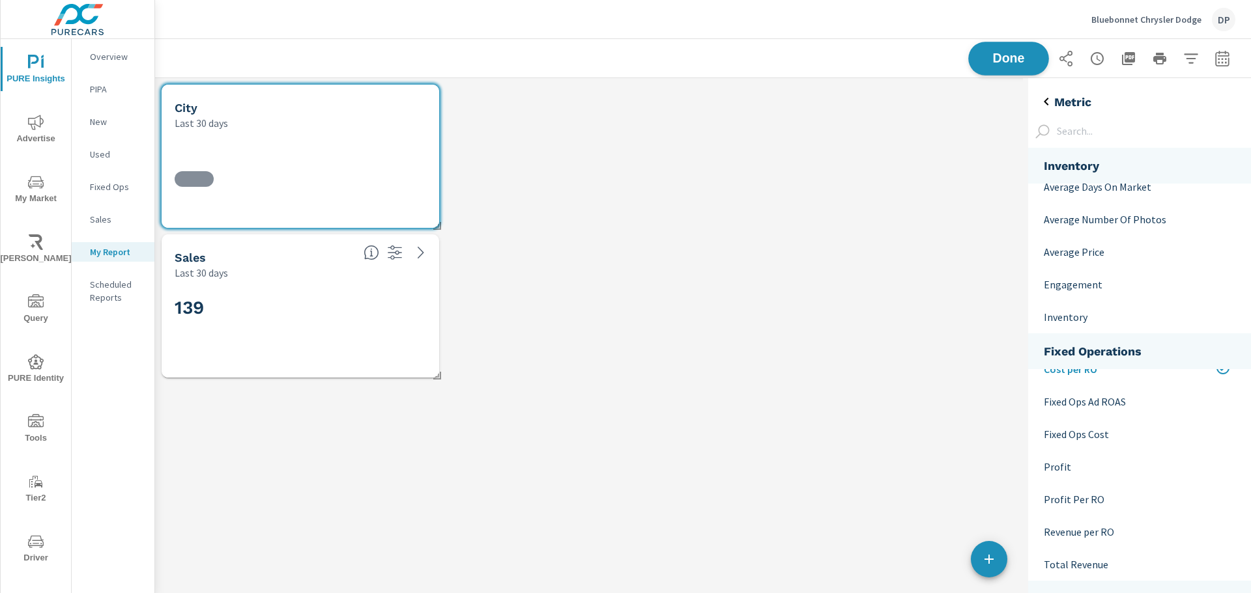
scroll to position [326, 878]
click at [1000, 53] on span "Done" at bounding box center [1008, 58] width 53 height 12
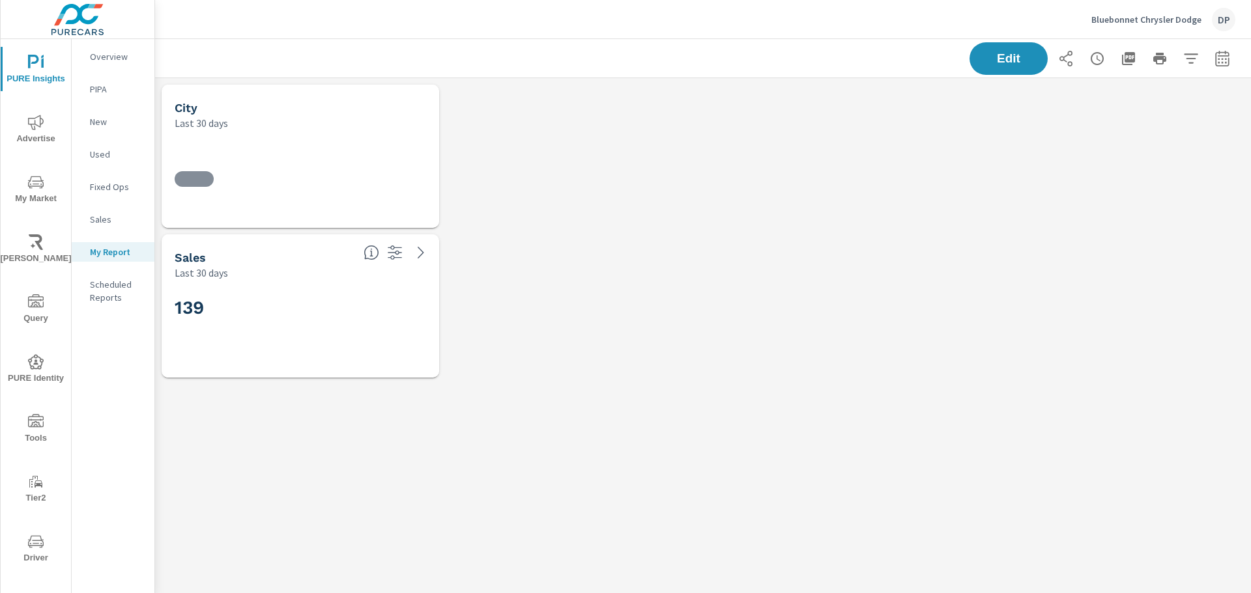
scroll to position [326, 1106]
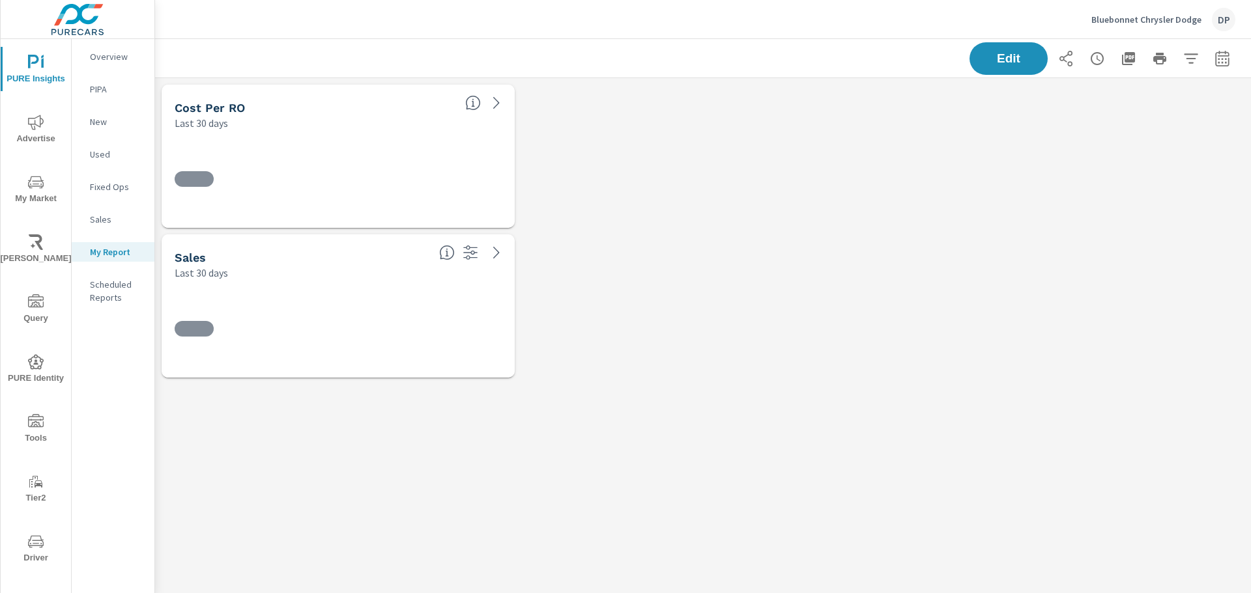
scroll to position [326, 1106]
click at [651, 246] on div "Cost per RO Last 30 days $390 Sales Last 30 days 139" at bounding box center [703, 231] width 1096 height 306
click at [106, 55] on p "Overview" at bounding box center [117, 56] width 54 height 13
